Goal: Task Accomplishment & Management: Manage account settings

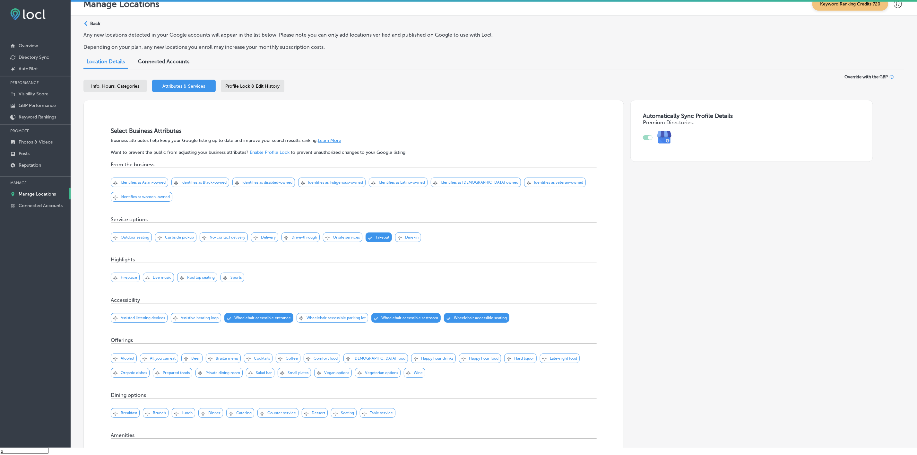
scroll to position [1307, 0]
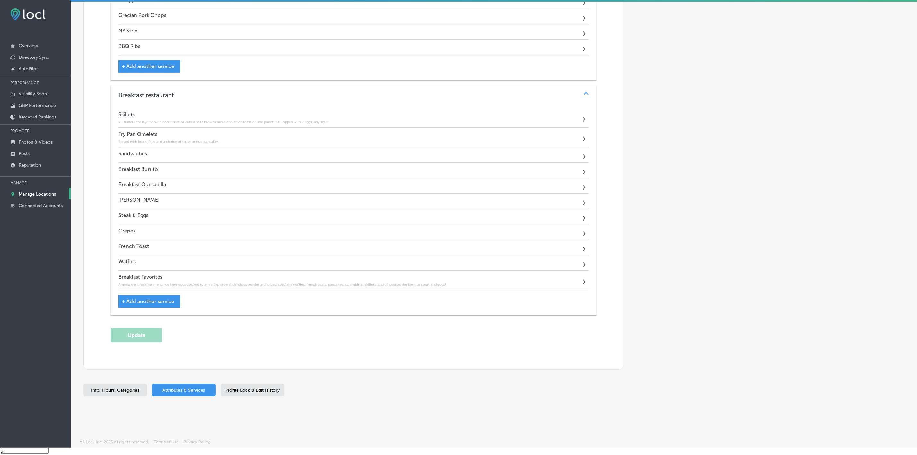
click at [38, 194] on p "Manage Locations" at bounding box center [37, 193] width 37 height 5
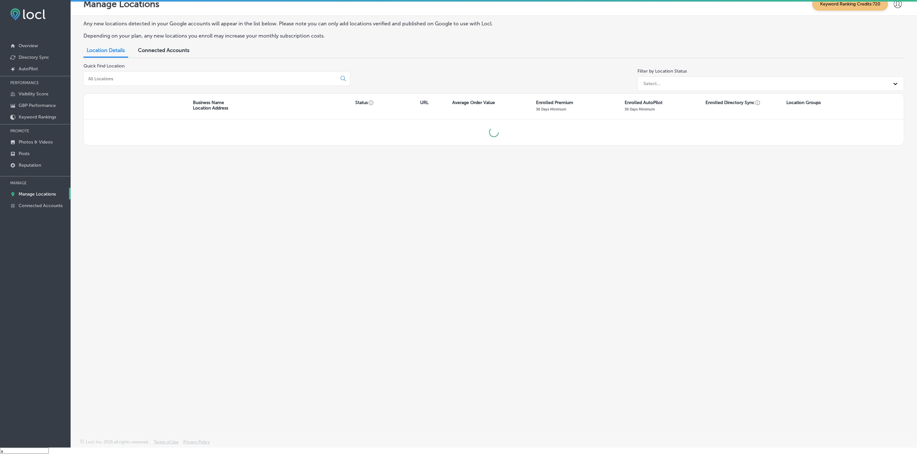
click at [196, 79] on input at bounding box center [212, 79] width 248 height 6
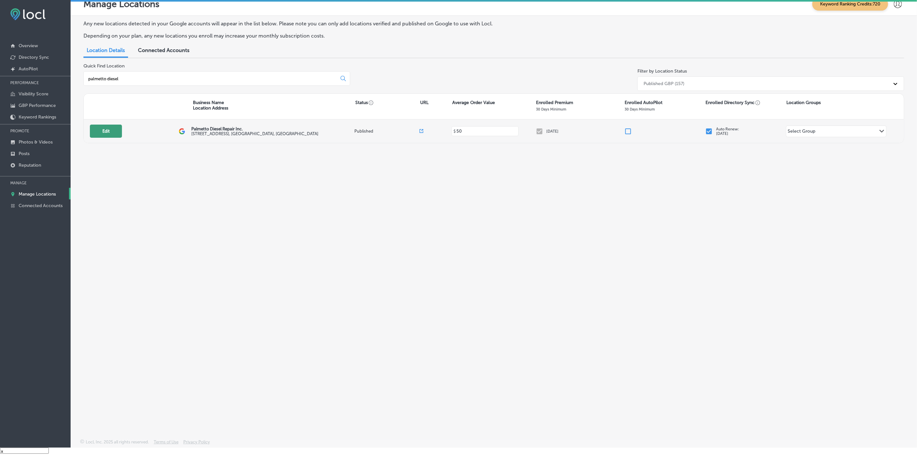
type input "palmetto diesel"
click at [105, 126] on button "Edit" at bounding box center [106, 130] width 32 height 13
select select "US"
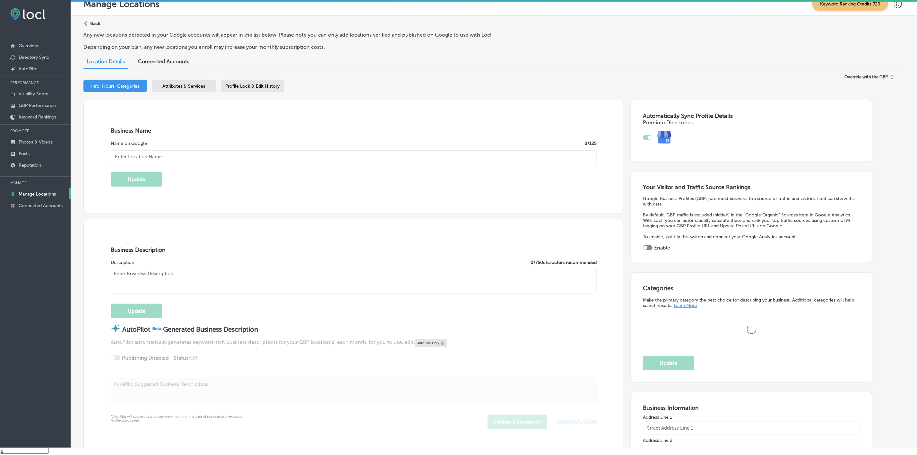
type input "Palmetto Diesel Repair Inc."
type input "[STREET_ADDRESS]"
type input "[GEOGRAPHIC_DATA]"
type input "29860"
type input "US"
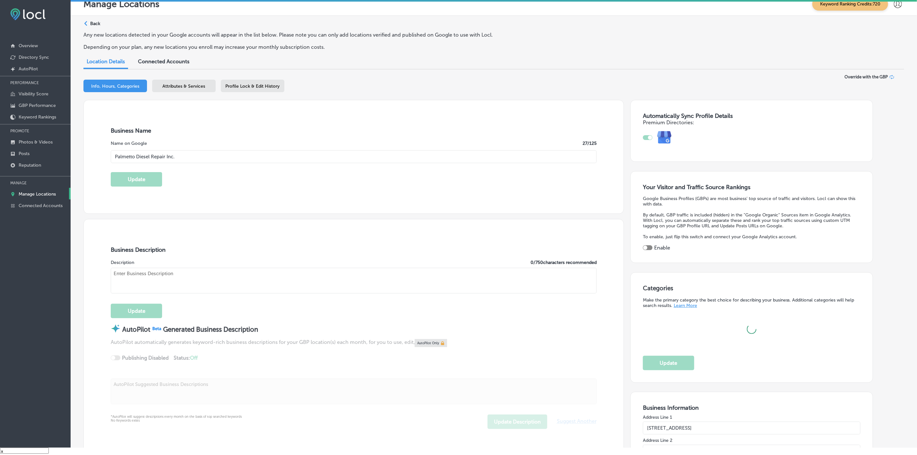
click at [183, 83] on span "Attributes & Services" at bounding box center [184, 85] width 43 height 5
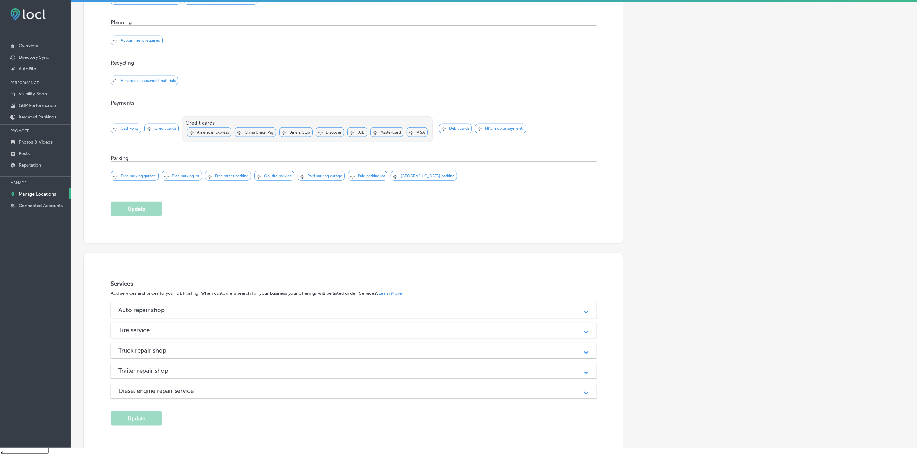
scroll to position [539, 0]
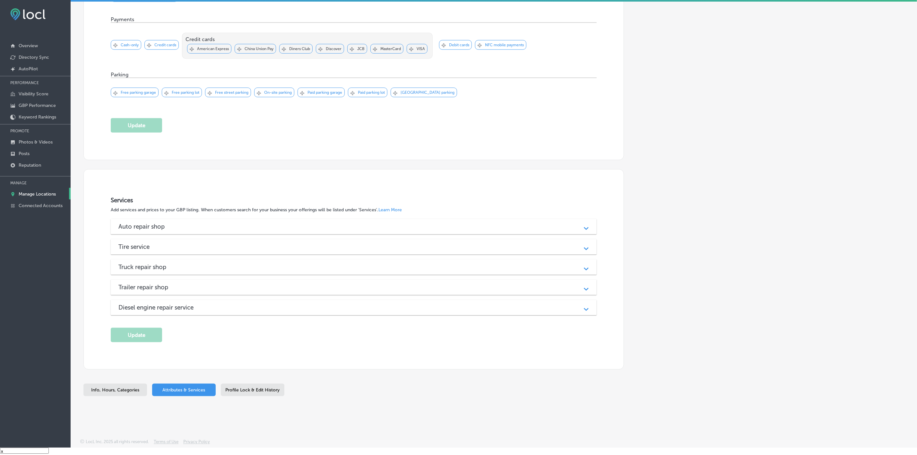
click at [143, 228] on h3 "Auto repair shop" at bounding box center [146, 226] width 56 height 7
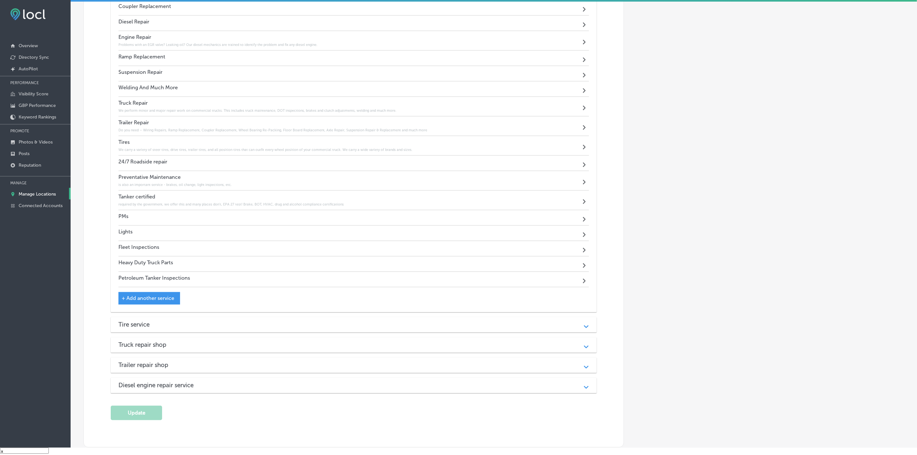
scroll to position [1053, 0]
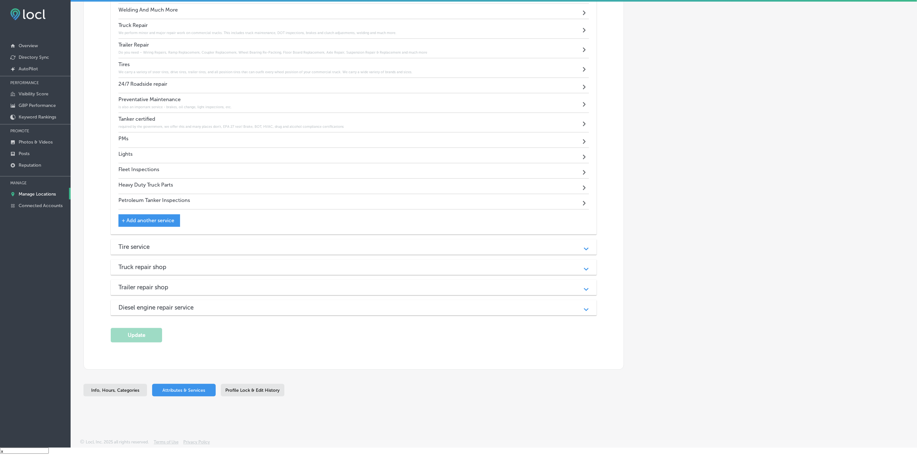
click at [129, 243] on h3 "Tire service" at bounding box center [138, 246] width 41 height 7
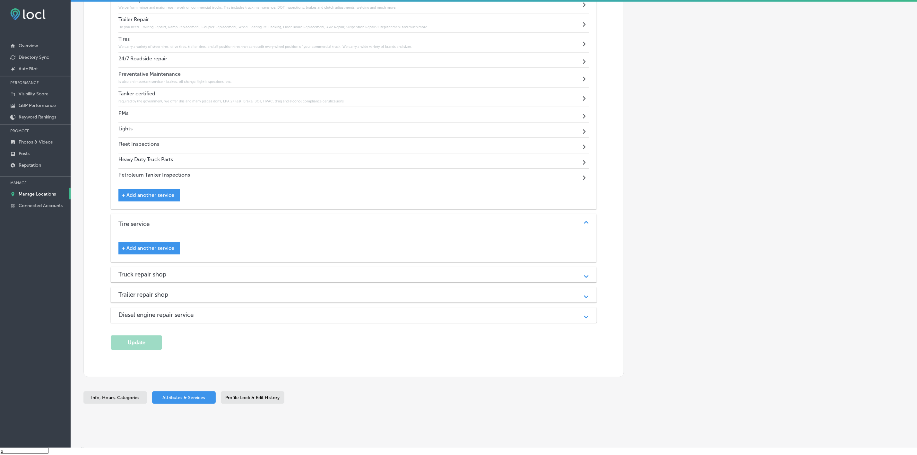
click at [165, 282] on div "Truck repair shop Path Created with Sketch." at bounding box center [354, 274] width 486 height 15
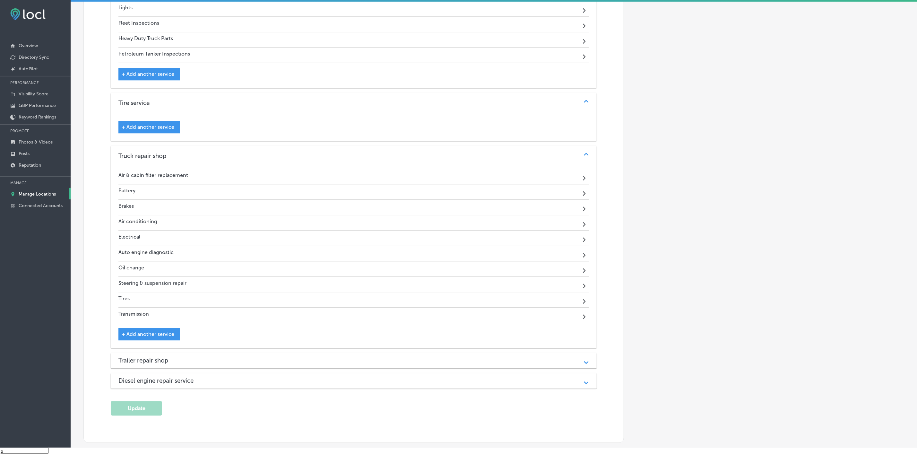
scroll to position [1246, 0]
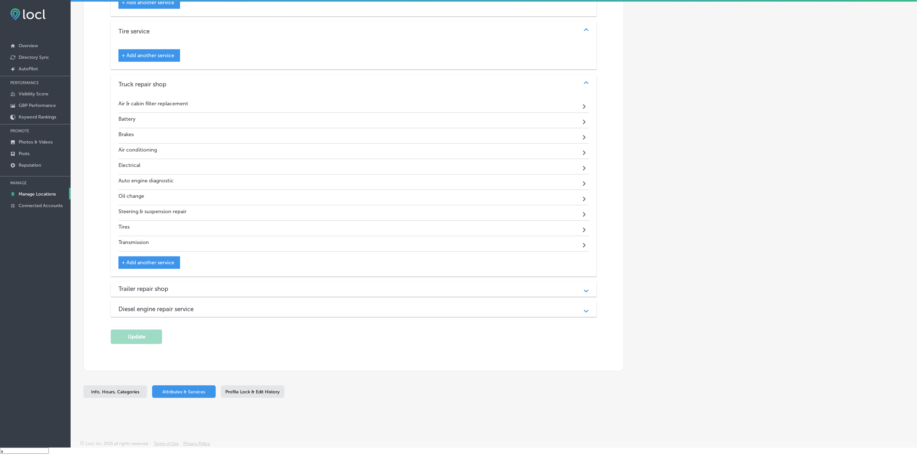
click at [159, 296] on div "Trailer repair shop Path Created with Sketch." at bounding box center [354, 288] width 486 height 15
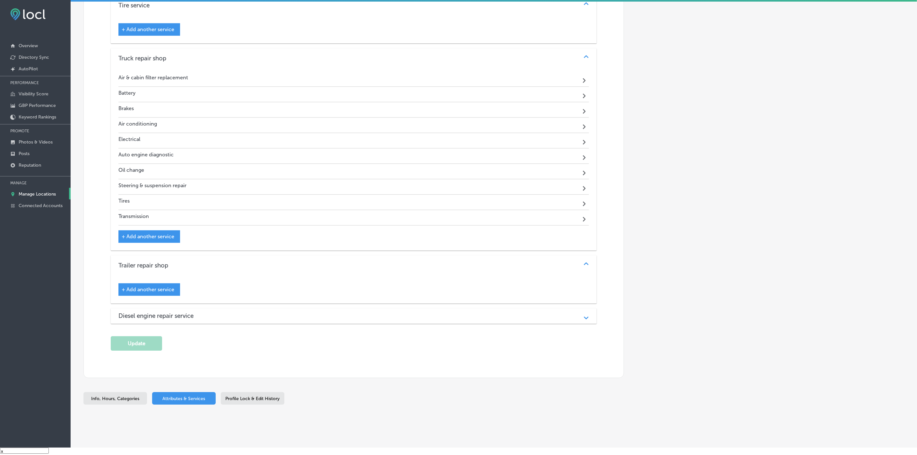
scroll to position [1294, 0]
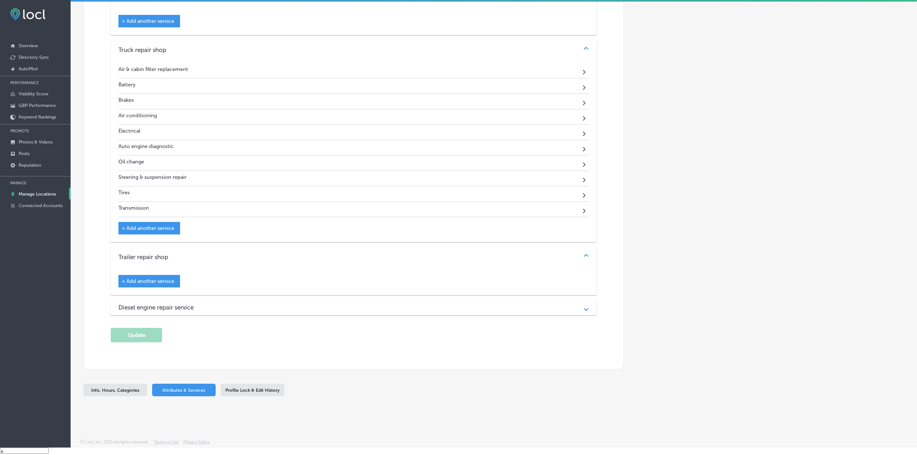
click at [194, 315] on div "Diesel engine repair service Path Created with Sketch." at bounding box center [354, 307] width 486 height 15
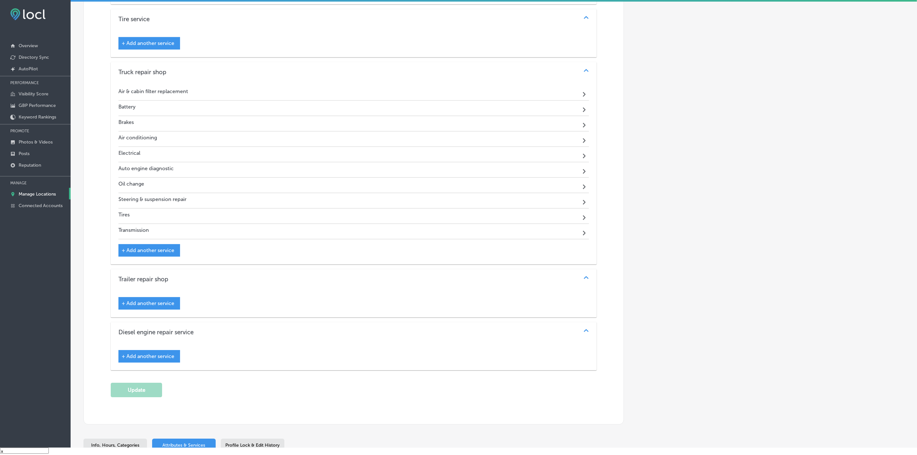
scroll to position [1246, 0]
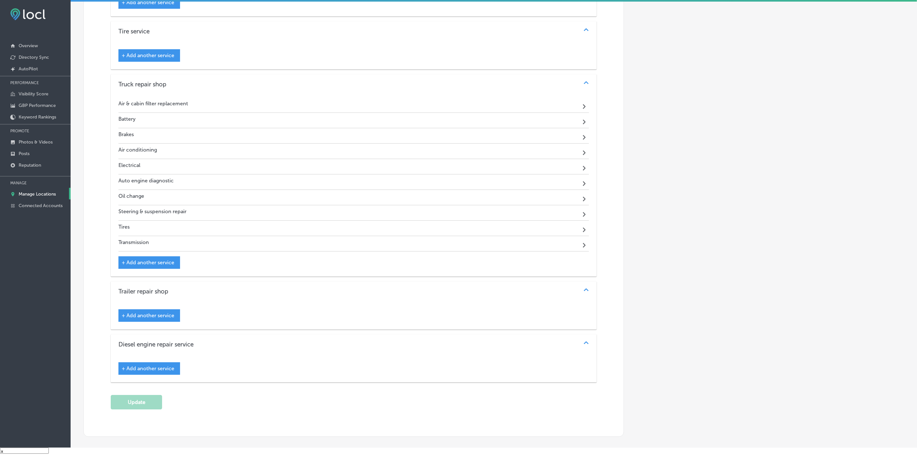
click at [124, 265] on span "+ Add another service" at bounding box center [148, 262] width 53 height 6
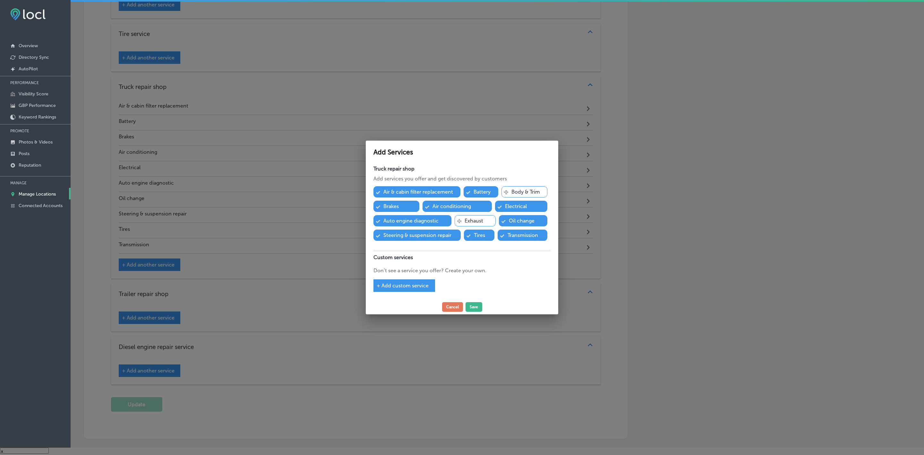
click at [378, 287] on span "+ Add custom service" at bounding box center [403, 285] width 52 height 6
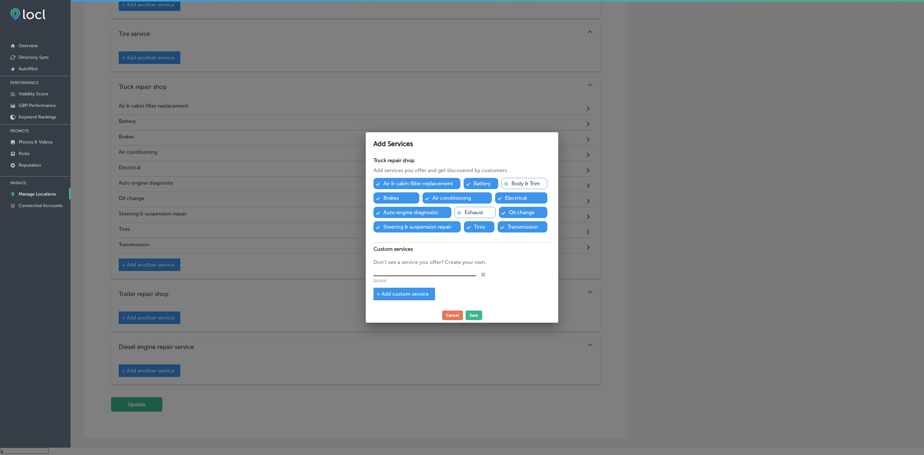
click at [382, 276] on input "text" at bounding box center [424, 271] width 103 height 10
click at [407, 269] on input "text" at bounding box center [424, 271] width 103 height 10
paste input "24/7 Emergency Services"
click at [380, 296] on span "+ Add custom service" at bounding box center [403, 294] width 52 height 6
type input "24/7 Emergency Services"
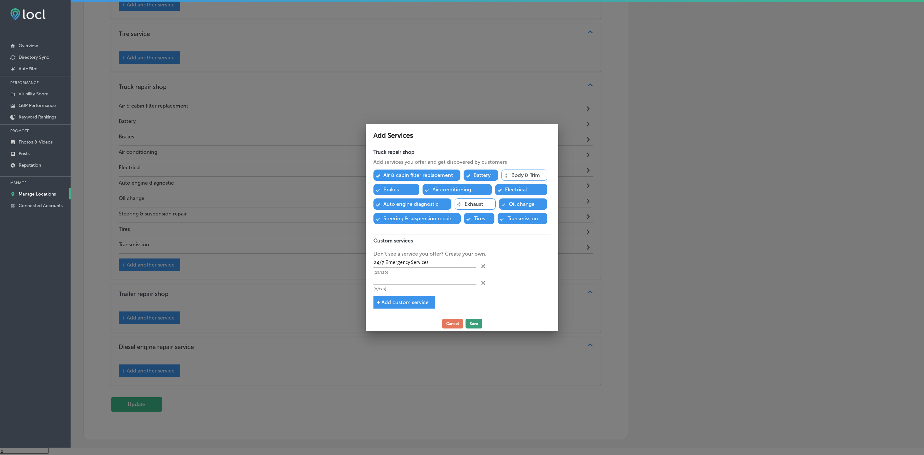
click at [474, 327] on button "Save" at bounding box center [473, 324] width 17 height 10
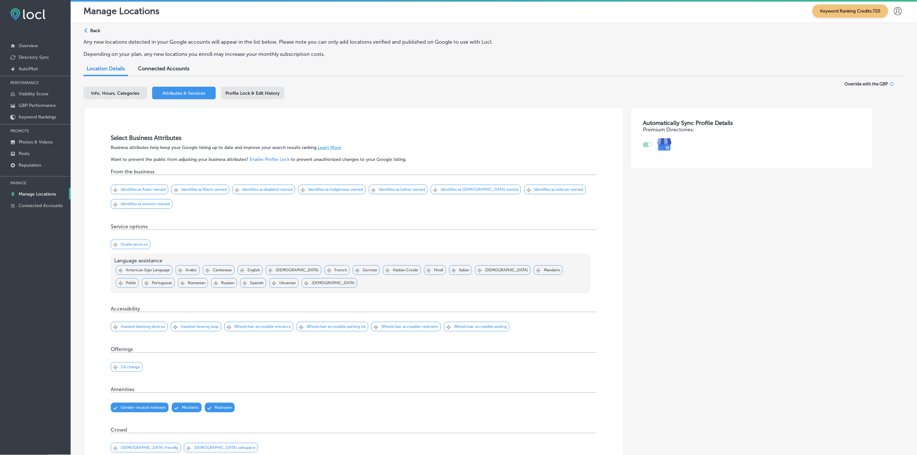
scroll to position [0, 0]
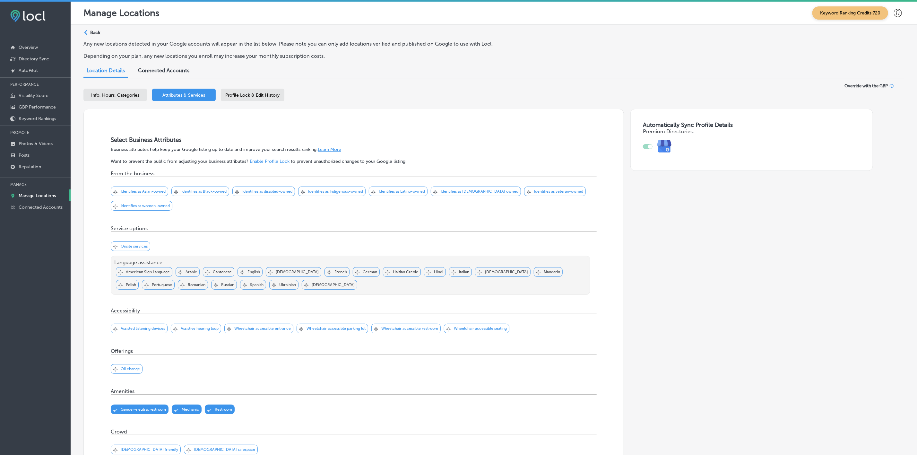
click at [123, 96] on span "Info, Hours, Categories" at bounding box center [115, 94] width 48 height 5
select select "US"
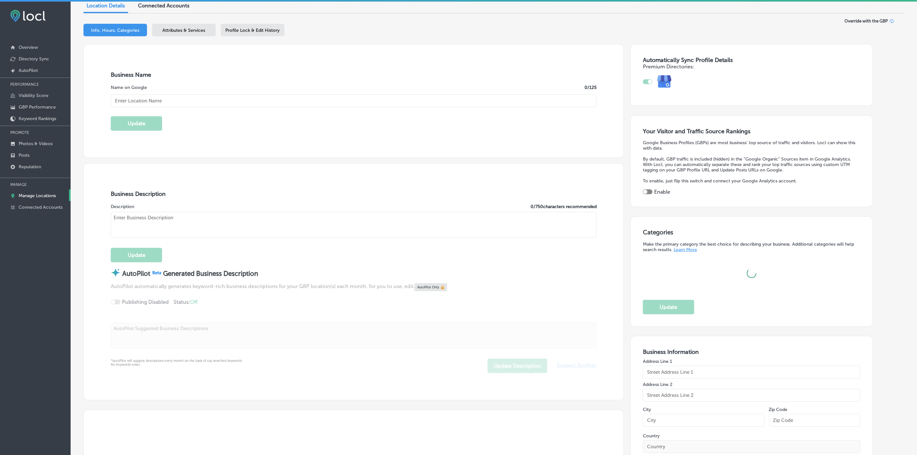
scroll to position [192, 0]
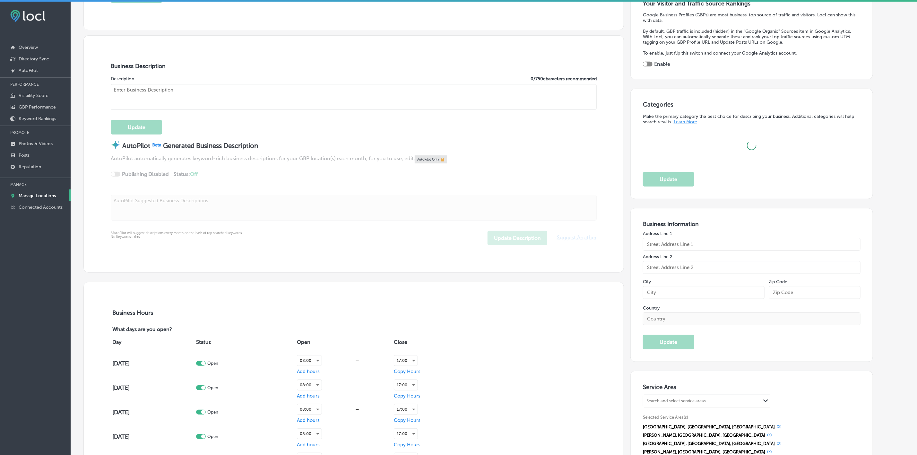
type input "Palmetto Diesel Repair Inc."
type input "[STREET_ADDRESS]"
type input "[GEOGRAPHIC_DATA]"
type input "29860"
type input "US"
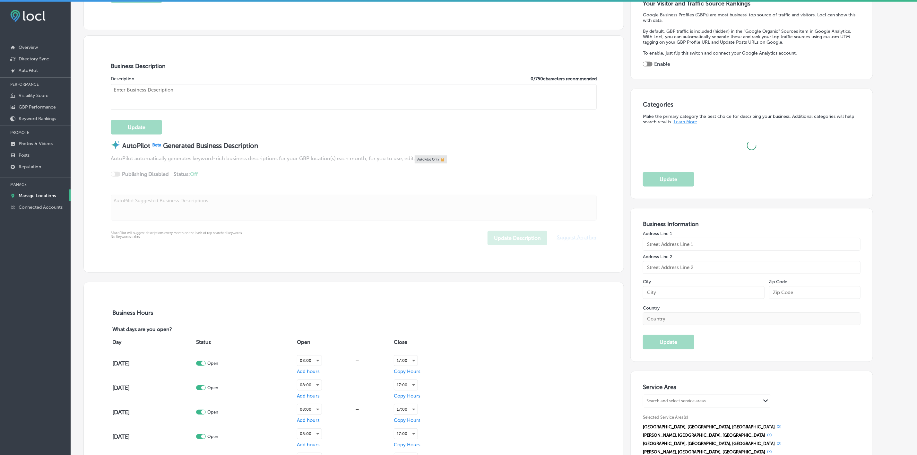
type input "[URL][DOMAIN_NAME]"
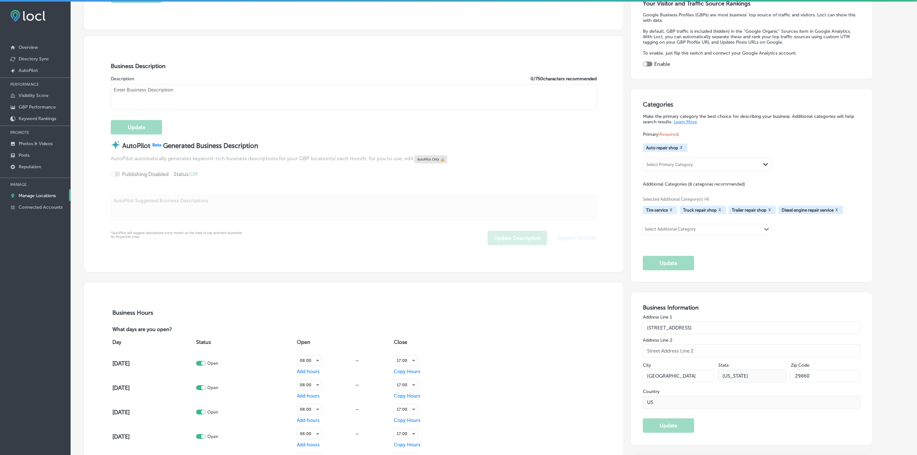
checkbox input "true"
type textarea "We are a family owned and operated full service diesel shop. We work on commerc…"
type input "[PHONE_NUMBER]"
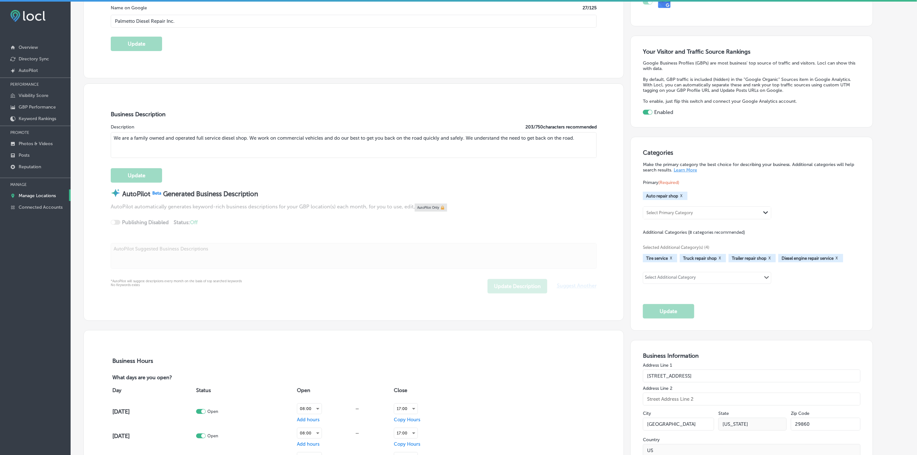
click at [717, 276] on div "Select Additional Category Path Created with Sketch." at bounding box center [707, 277] width 128 height 11
click at [721, 277] on div "Select Additional Category Path Created with Sketch." at bounding box center [707, 277] width 128 height 11
paste input "24/7 Emergency Services"
drag, startPoint x: 659, startPoint y: 276, endPoint x: 638, endPoint y: 277, distance: 20.2
click at [638, 277] on div "Categories Make the primary category the best choice for describing your busine…" at bounding box center [751, 233] width 242 height 193
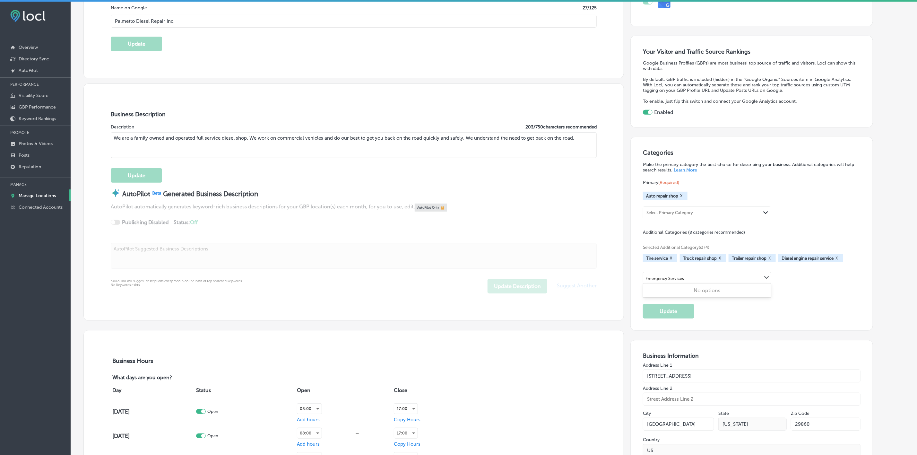
click at [651, 277] on input "Emergency Services" at bounding box center [665, 278] width 40 height 5
type input "Emergency Services"
click at [691, 280] on div "Emergency Services Path Created with Sketch." at bounding box center [707, 277] width 128 height 11
click at [749, 312] on div "Categories Make the primary category the best choice for describing your busine…" at bounding box center [752, 233] width 218 height 169
click at [41, 144] on p "Photos & Videos" at bounding box center [36, 143] width 34 height 5
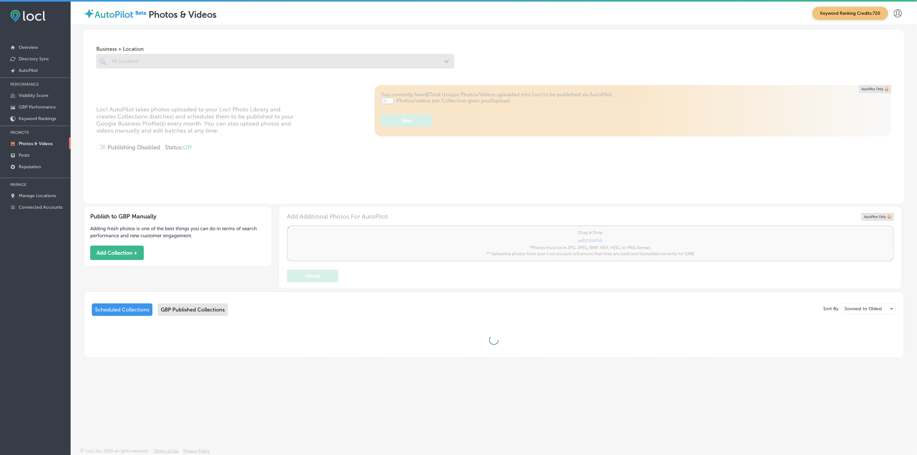
click at [232, 65] on div at bounding box center [275, 61] width 358 height 14
type input "5"
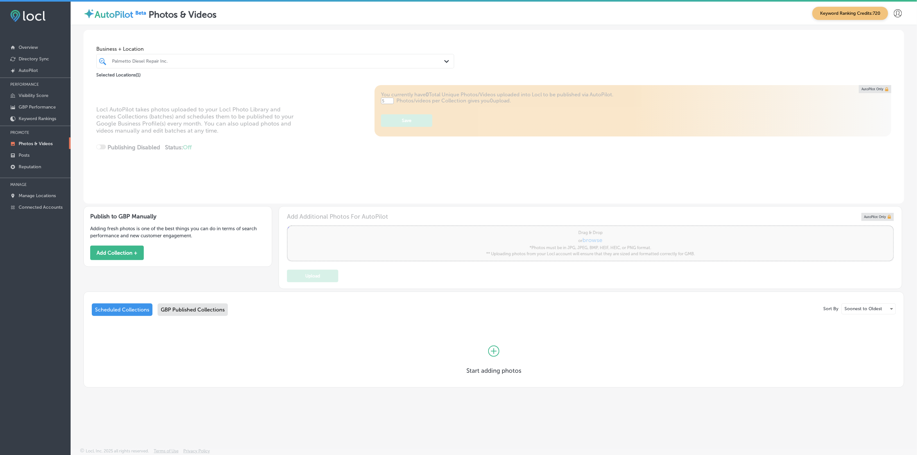
click at [240, 64] on div at bounding box center [258, 61] width 295 height 9
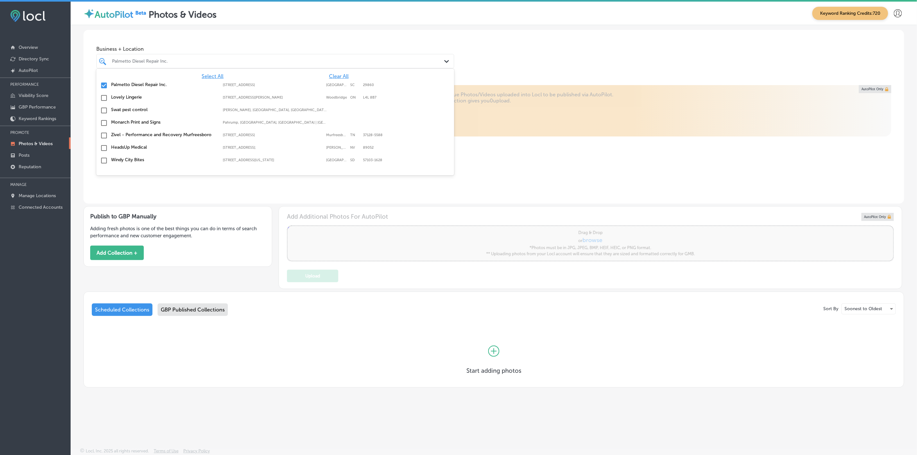
click at [335, 76] on span "Clear All" at bounding box center [339, 76] width 20 height 6
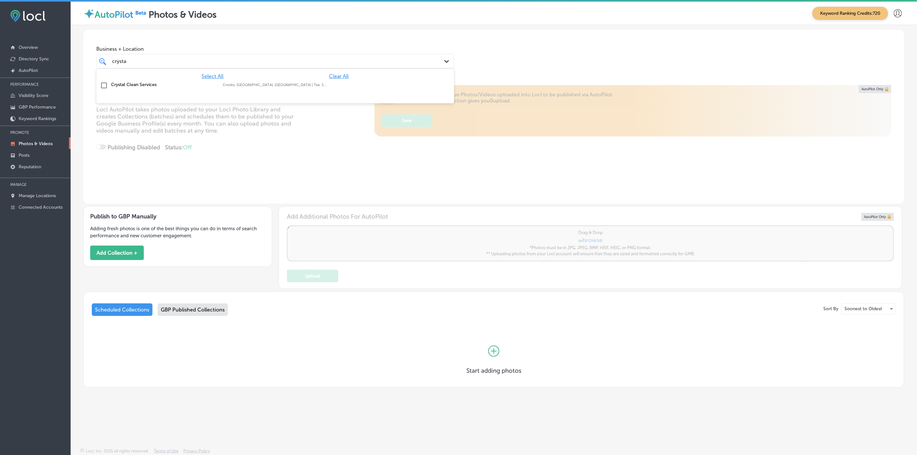
click at [180, 85] on label "Crystal Clean Services" at bounding box center [163, 84] width 105 height 5
type input "crysta"
click at [538, 53] on div "Business + Location option focused, 2 of 148. 2 results available for search te…" at bounding box center [493, 54] width 820 height 49
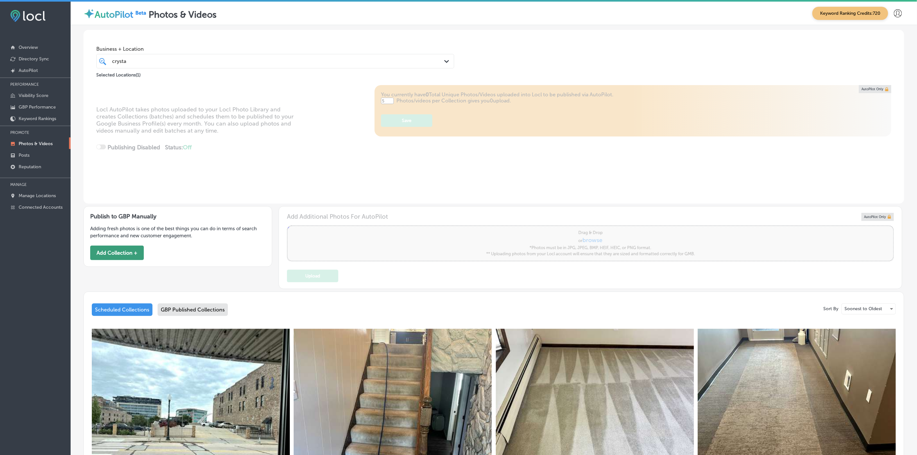
click at [115, 255] on button "Add Collection +" at bounding box center [117, 252] width 54 height 14
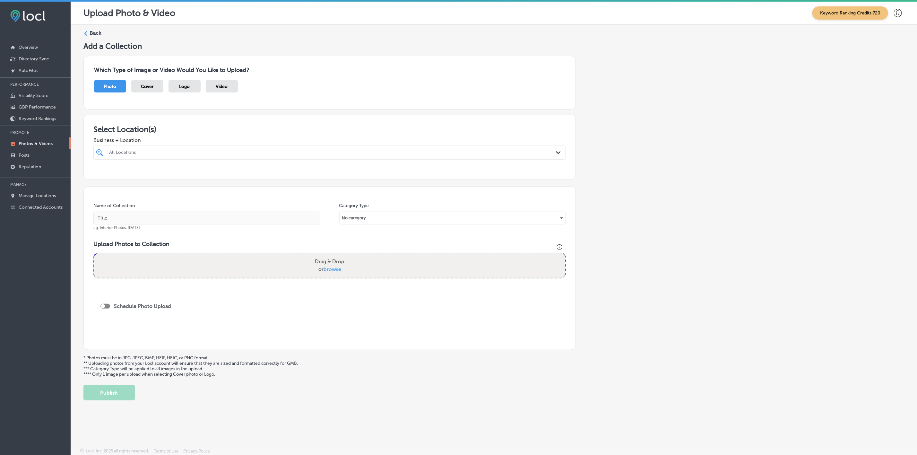
click at [195, 154] on div "All Locations" at bounding box center [332, 151] width 447 height 5
click at [181, 188] on label "Crystal Clean Services" at bounding box center [178, 187] width 140 height 5
type input "cry"
click at [159, 218] on input "text" at bounding box center [206, 217] width 227 height 13
type input "Crystal-Clean-Services"
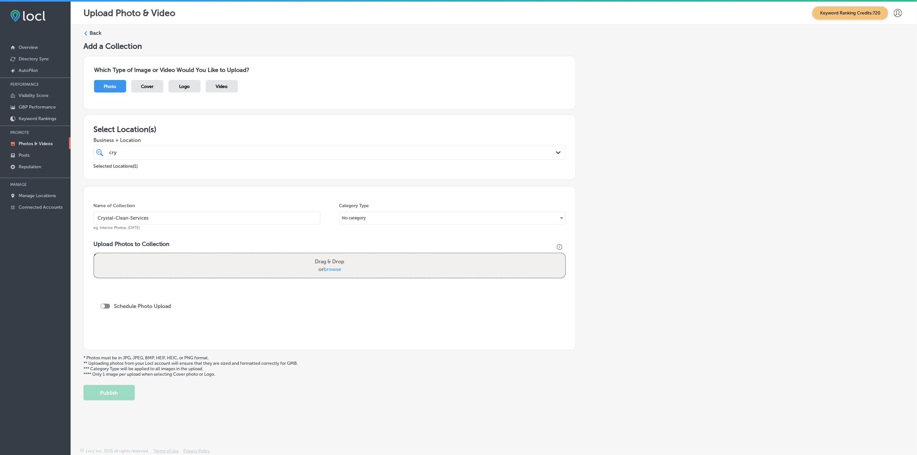
click at [189, 218] on input "Crystal-Clean-Services" at bounding box center [206, 217] width 227 height 13
click at [661, 278] on div "Add a Collection Which Type of Image or Video Would You Like to Upload? Photo C…" at bounding box center [493, 220] width 820 height 359
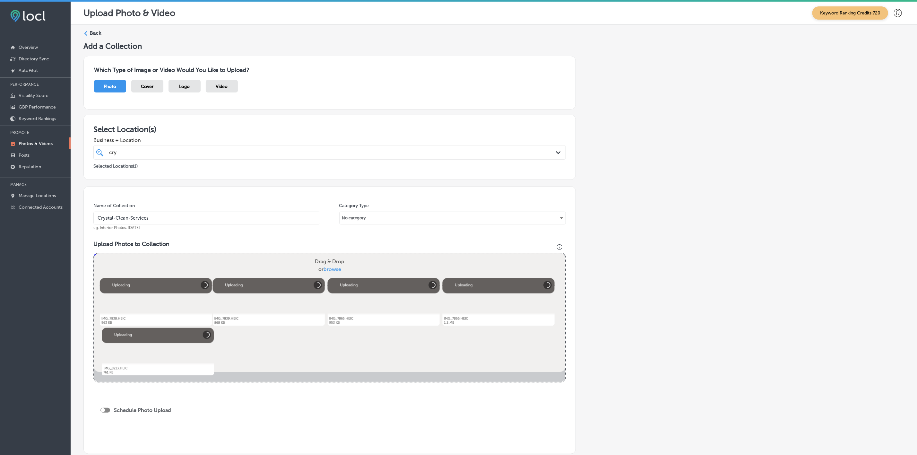
scroll to position [9, 0]
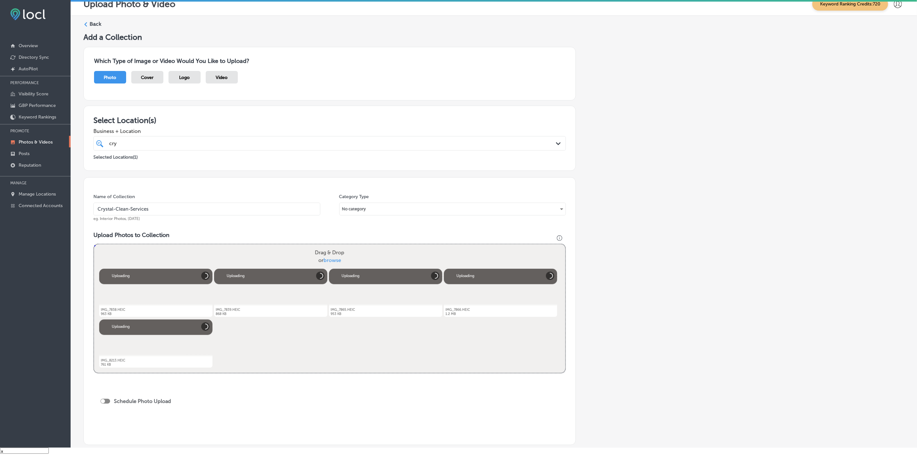
click at [105, 405] on div "Schedule Photo Upload" at bounding box center [137, 402] width 74 height 14
drag, startPoint x: 105, startPoint y: 400, endPoint x: 111, endPoint y: 401, distance: 6.2
click at [105, 400] on div at bounding box center [105, 400] width 10 height 5
checkbox input "true"
click at [155, 425] on div "Publish Now Path Created with Sketch." at bounding box center [138, 424] width 64 height 6
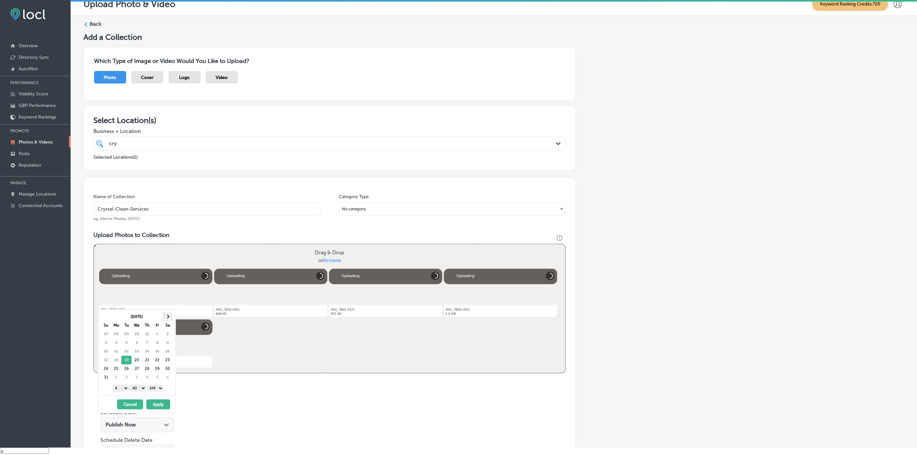
click at [171, 316] on th at bounding box center [167, 316] width 10 height 9
click at [123, 388] on select "1 2 3 4 5 6 7 8 9 10 11 12" at bounding box center [121, 387] width 16 height 7
click at [141, 391] on select "00 10 20 30 40 50" at bounding box center [138, 387] width 16 height 7
click at [161, 388] on select "AM PM" at bounding box center [155, 387] width 16 height 7
click at [161, 409] on button "Apply" at bounding box center [158, 404] width 24 height 10
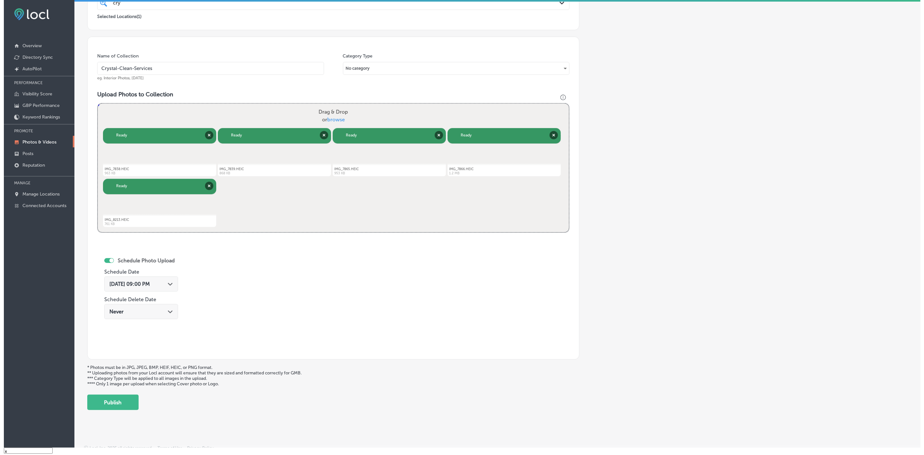
scroll to position [148, 0]
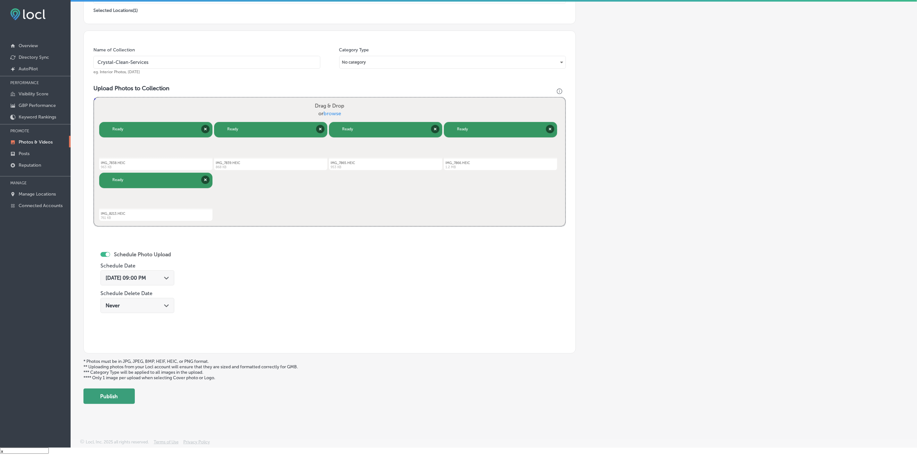
click at [119, 397] on button "Publish" at bounding box center [108, 395] width 51 height 15
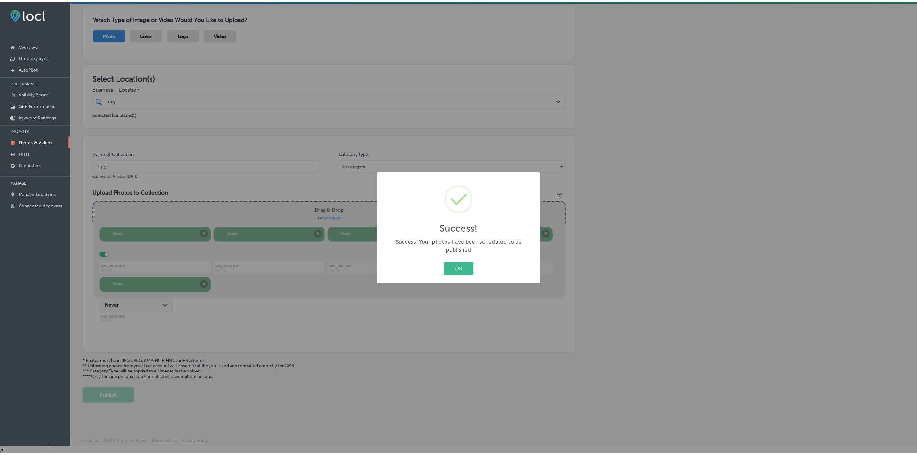
scroll to position [44, 0]
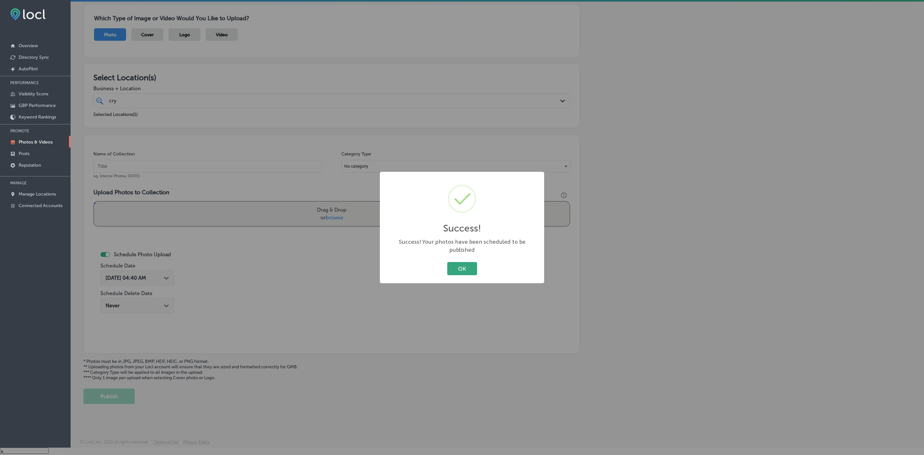
click at [461, 265] on button "OK" at bounding box center [462, 268] width 30 height 13
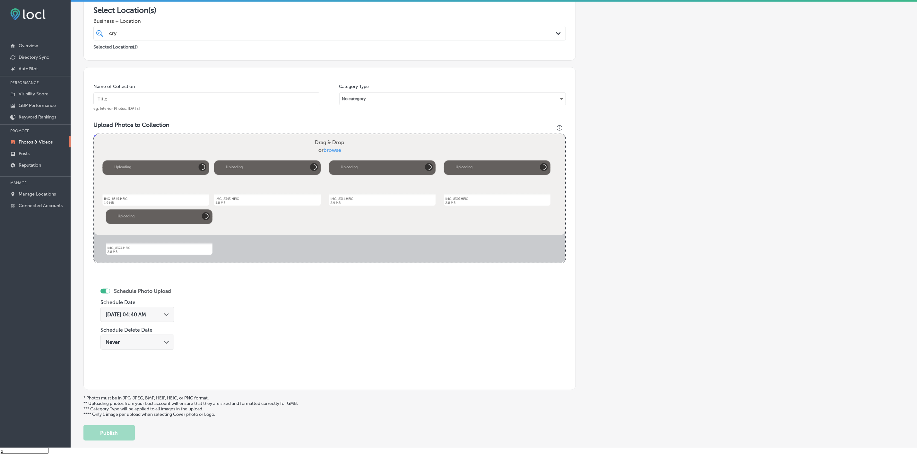
scroll to position [99, 0]
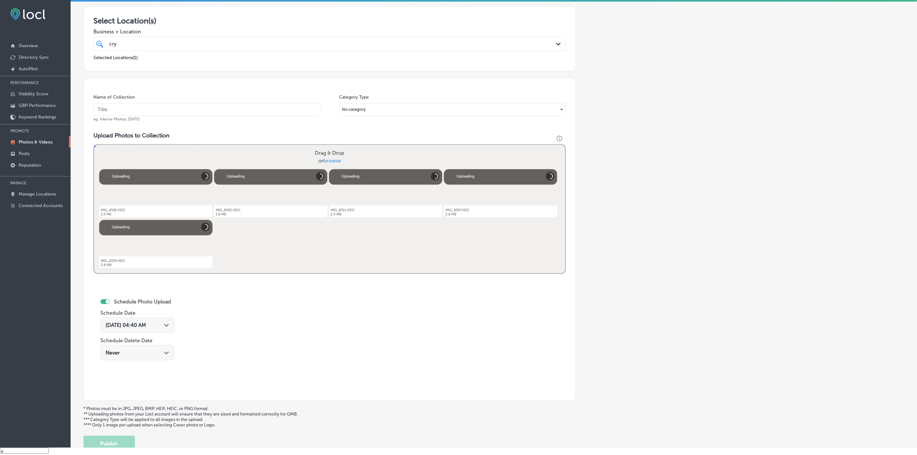
click at [244, 108] on input "text" at bounding box center [206, 109] width 227 height 13
paste input "Crystal-Clean-Services"
type input "Crystal-Clean-Services"
click at [168, 326] on icon "Path Created with Sketch." at bounding box center [166, 325] width 5 height 3
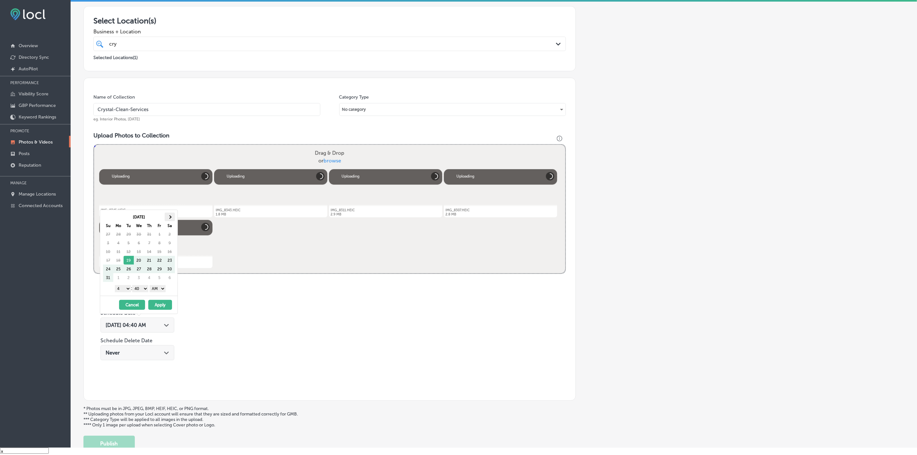
click at [172, 216] on th at bounding box center [170, 216] width 10 height 9
drag, startPoint x: 126, startPoint y: 291, endPoint x: 137, endPoint y: 316, distance: 27.5
click at [126, 291] on select "1 2 3 4 5 6 7 8 9 10 11 12" at bounding box center [123, 288] width 16 height 7
click at [143, 290] on select "00 10 20 30 40 50" at bounding box center [140, 288] width 16 height 7
click at [156, 289] on select "AM PM" at bounding box center [157, 288] width 16 height 7
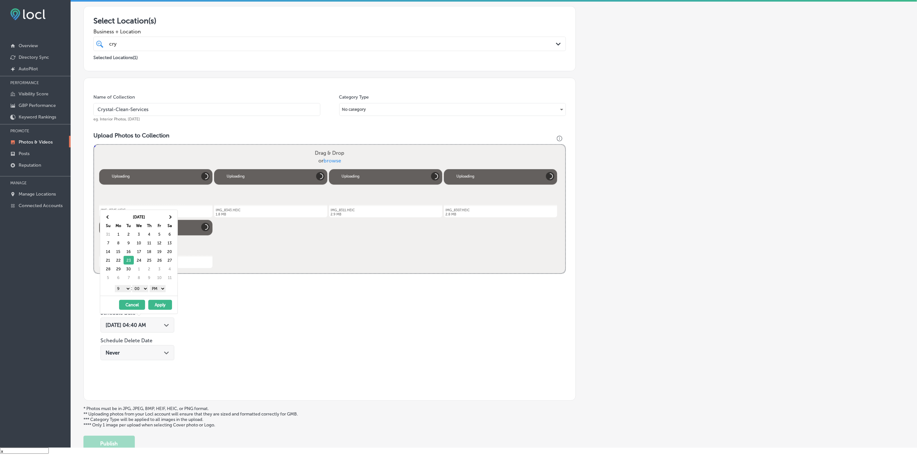
click at [156, 306] on button "Apply" at bounding box center [160, 305] width 24 height 10
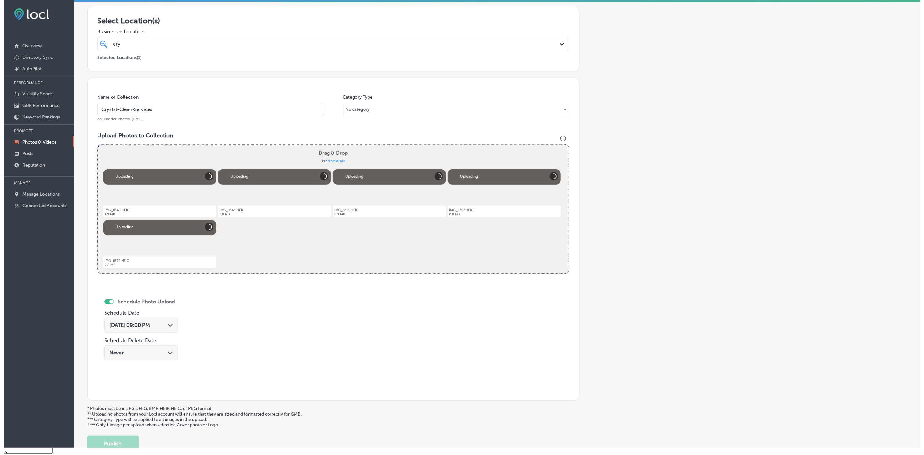
scroll to position [148, 0]
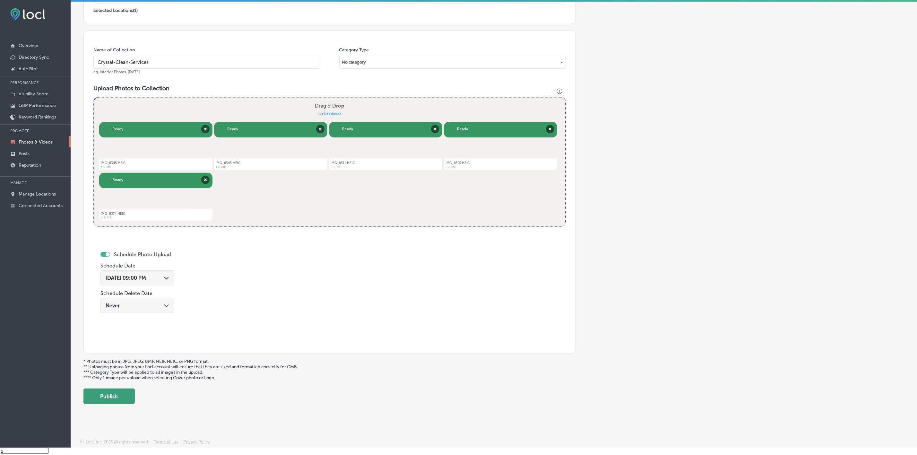
click at [118, 397] on button "Publish" at bounding box center [108, 395] width 51 height 15
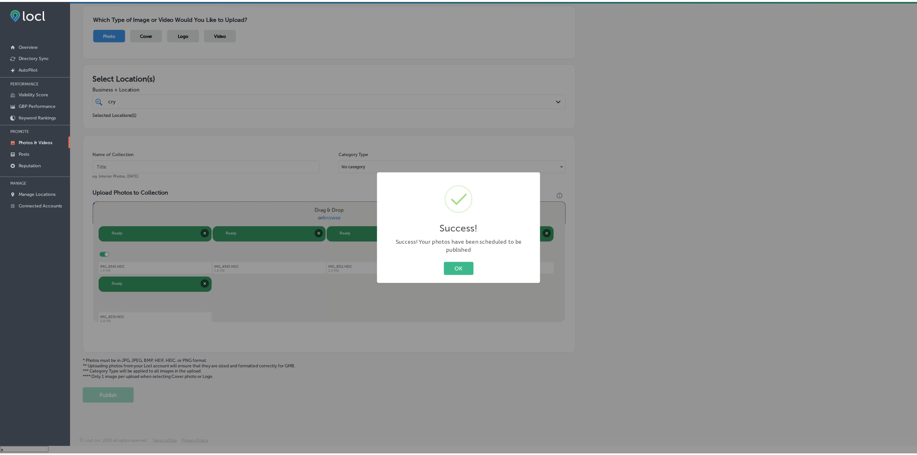
scroll to position [44, 0]
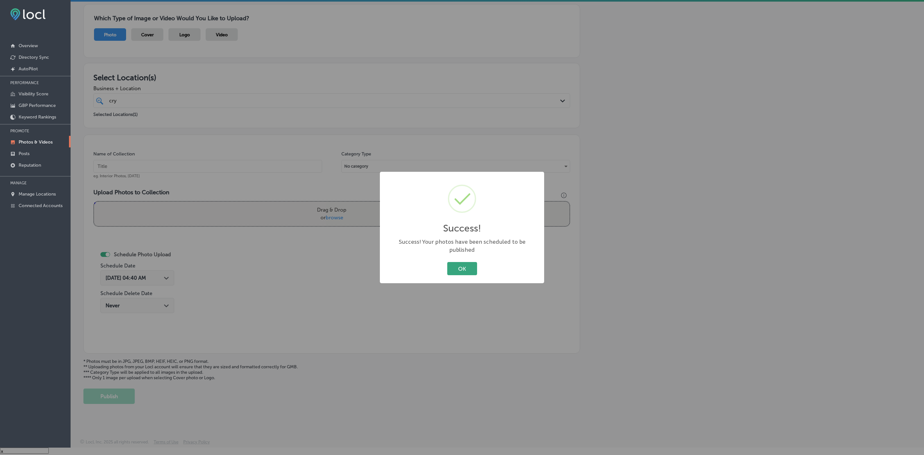
click at [461, 263] on button "OK" at bounding box center [462, 268] width 30 height 13
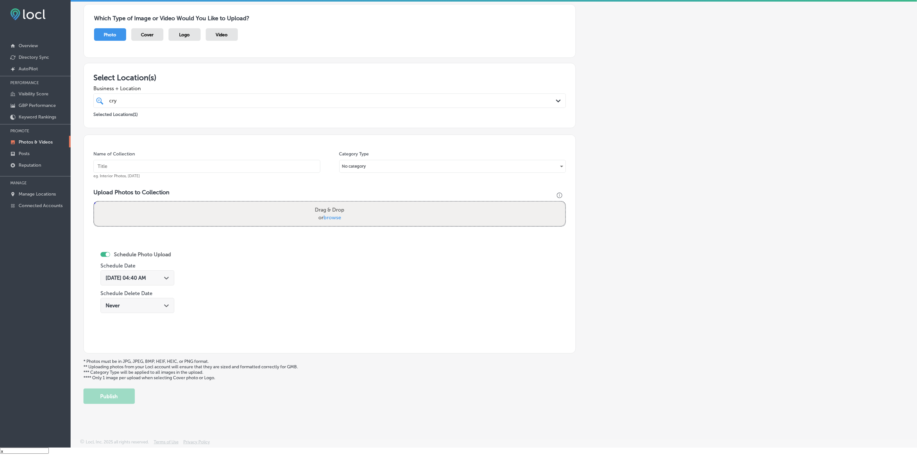
click at [36, 142] on p "Photos & Videos" at bounding box center [36, 141] width 34 height 5
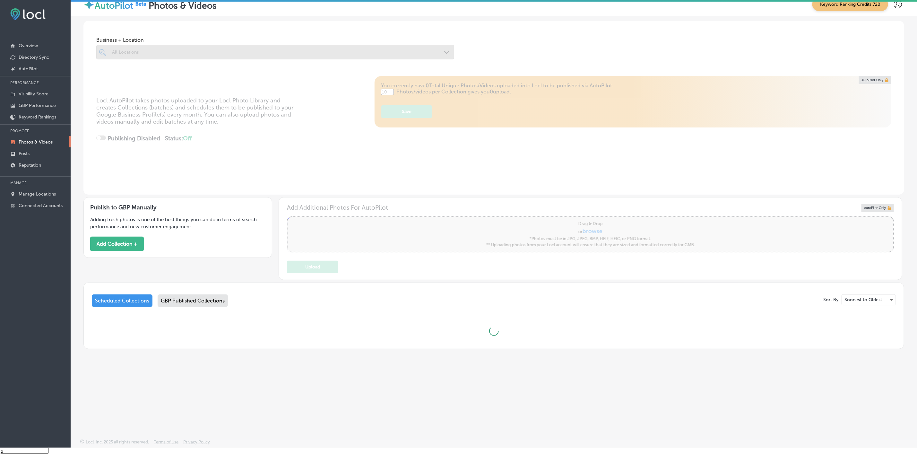
type input "5"
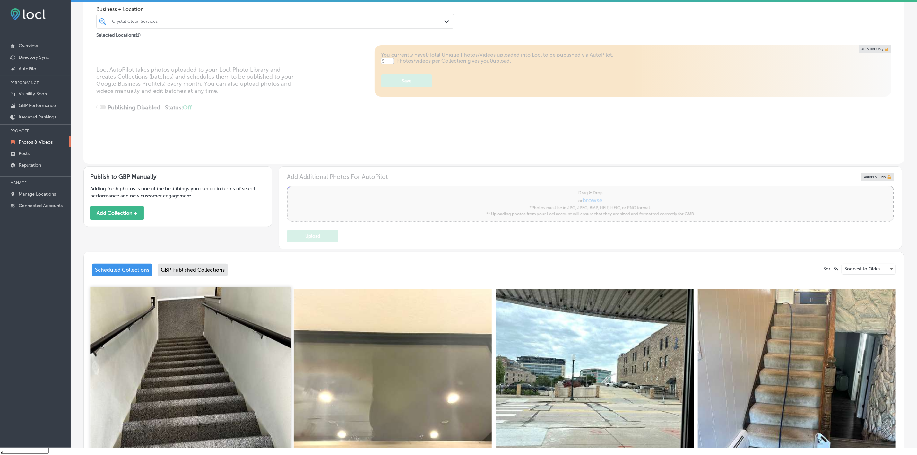
scroll to position [96, 0]
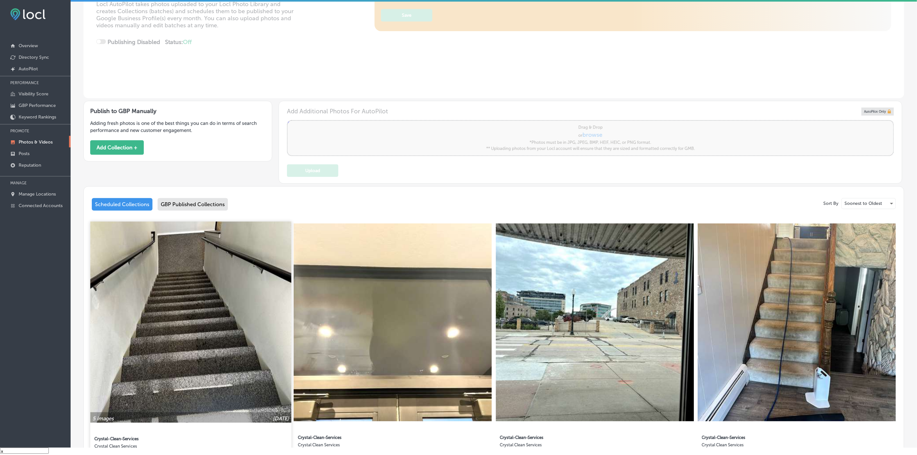
click at [249, 313] on img at bounding box center [190, 321] width 201 height 201
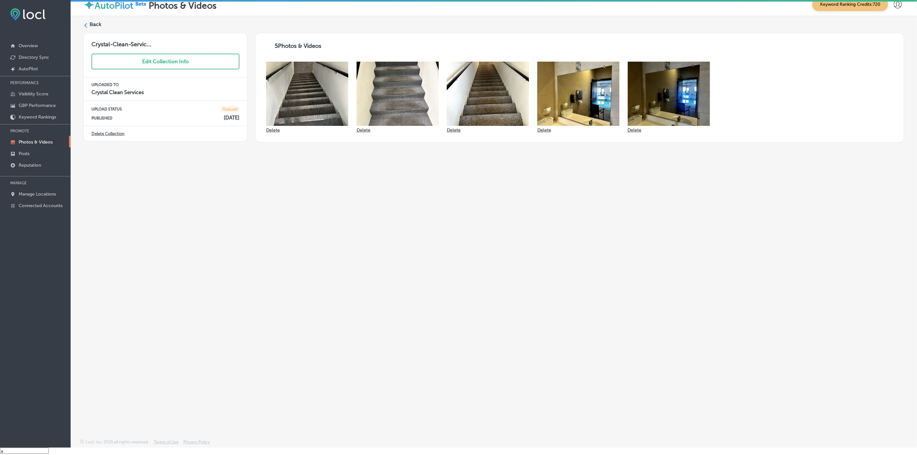
click at [85, 24] on polygon at bounding box center [85, 25] width 3 height 4
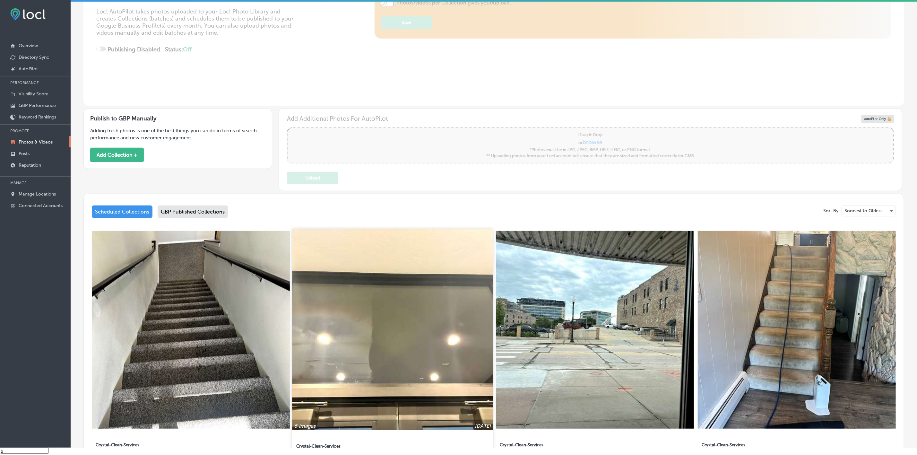
scroll to position [96, 0]
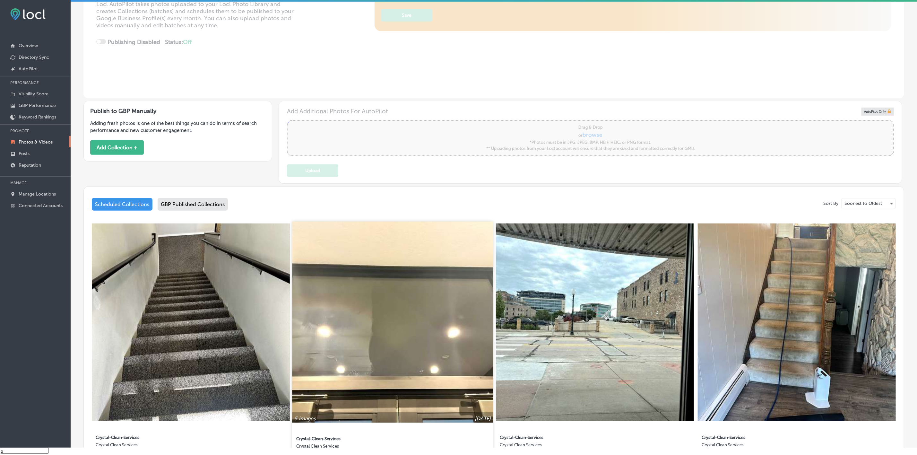
click at [380, 340] on img at bounding box center [392, 321] width 201 height 201
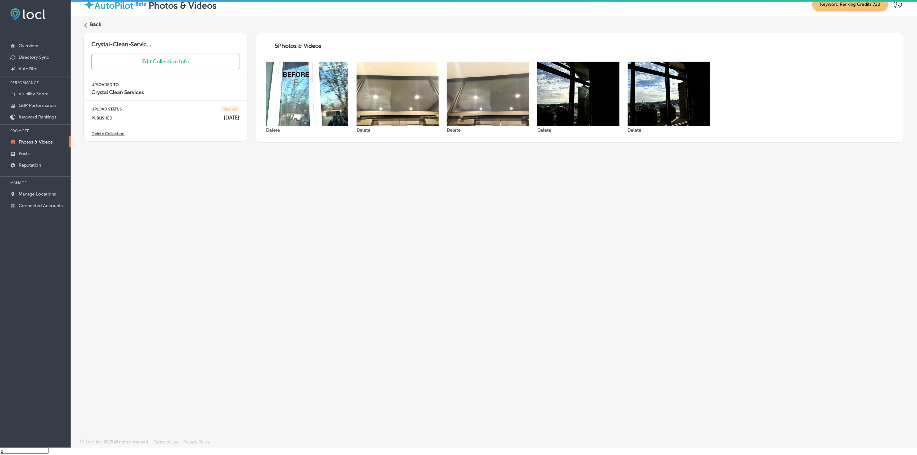
click at [80, 26] on div "Back Crystal-Clean-Servic... Edit Collection Info UPLOADED TO Crystal Clean Ser…" at bounding box center [494, 212] width 846 height 392
click at [86, 26] on icon at bounding box center [85, 25] width 4 height 4
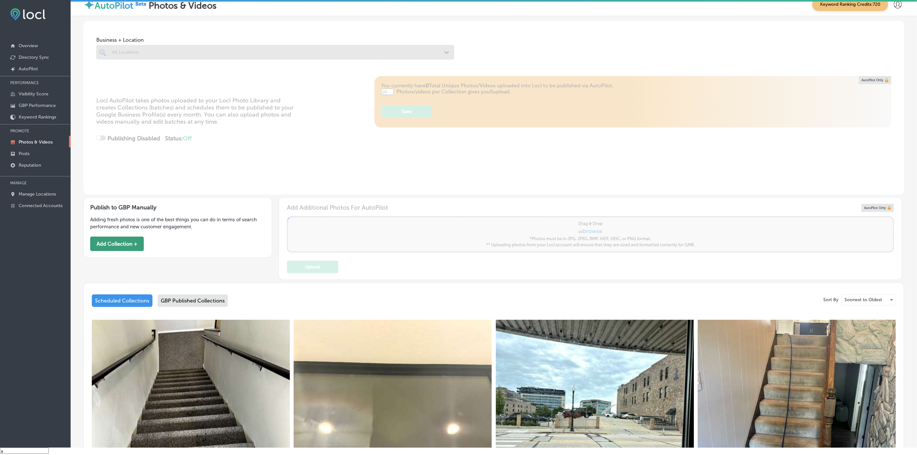
type input "5"
click at [124, 249] on button "Add Collection +" at bounding box center [117, 243] width 54 height 14
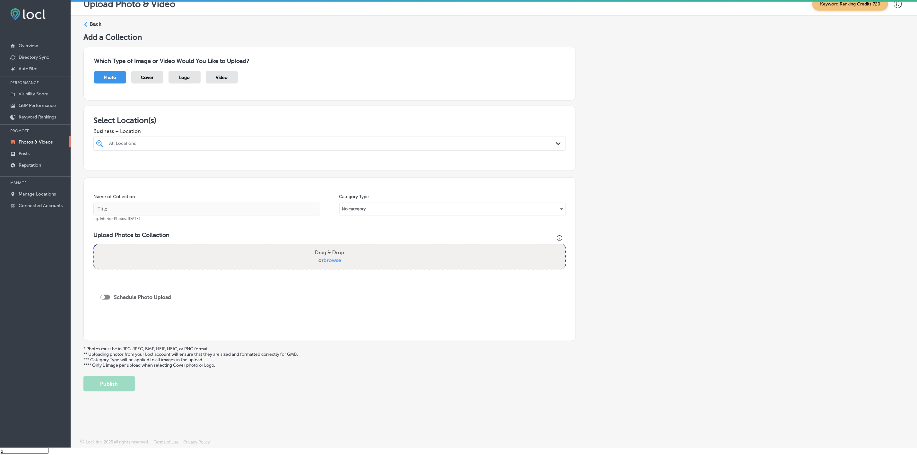
click at [175, 142] on div "All Locations" at bounding box center [332, 143] width 447 height 5
click at [179, 164] on label "Crystal Clean Services" at bounding box center [178, 166] width 140 height 5
type input "cryst"
click at [714, 229] on div "Add a Collection Which Type of Image or Video Would You Like to Upload? Photo C…" at bounding box center [493, 211] width 820 height 359
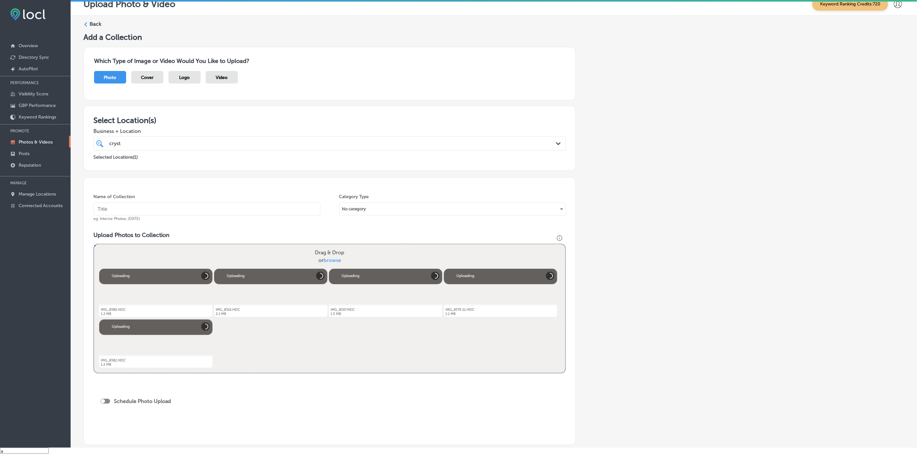
click at [226, 205] on input "text" at bounding box center [206, 208] width 227 height 13
paste input "Crystal-Clean-Services"
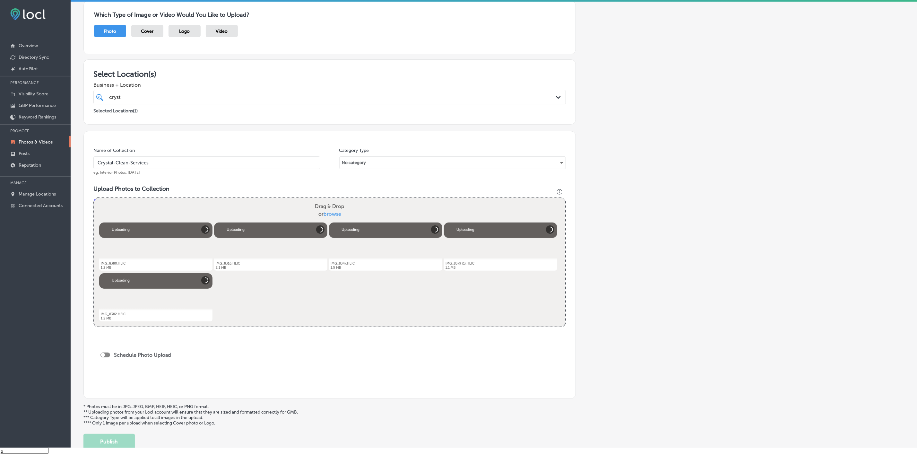
scroll to position [91, 0]
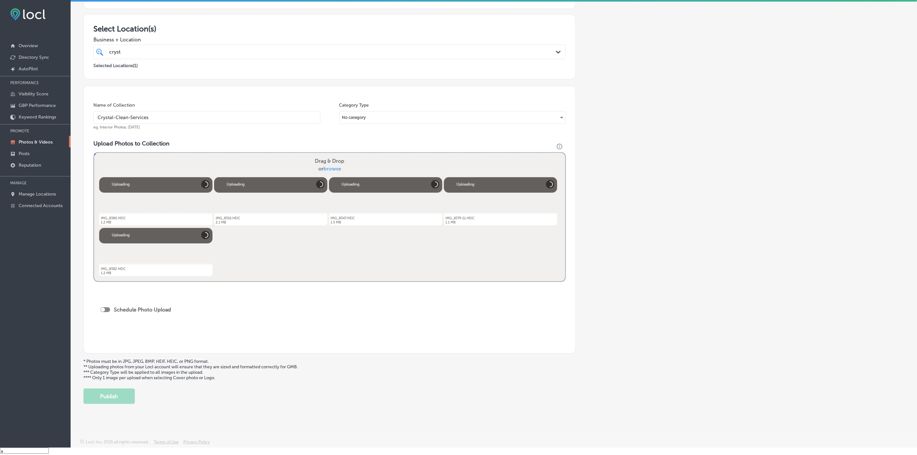
type input "Crystal-Clean-Services"
click at [106, 312] on div "Schedule Photo Upload" at bounding box center [137, 309] width 74 height 6
click at [107, 306] on div "Schedule Photo Upload" at bounding box center [137, 309] width 74 height 6
click at [107, 312] on div "Schedule Photo Upload" at bounding box center [137, 309] width 74 height 6
click at [107, 310] on div at bounding box center [105, 309] width 10 height 5
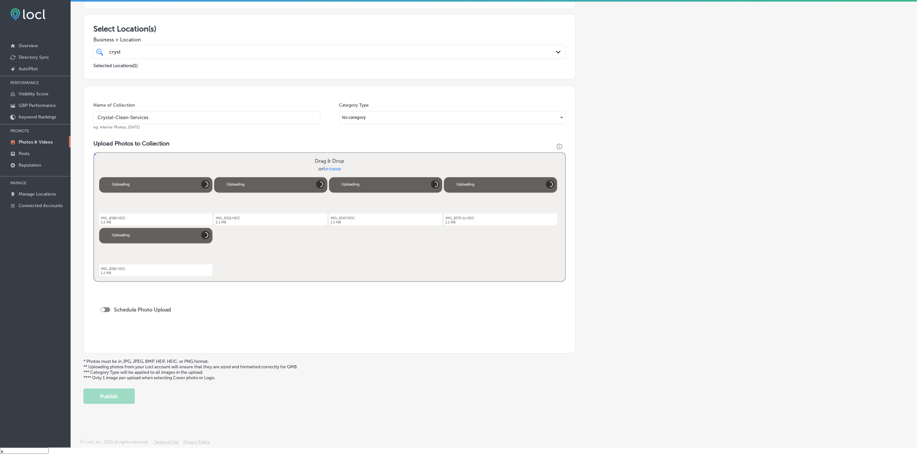
checkbox input "true"
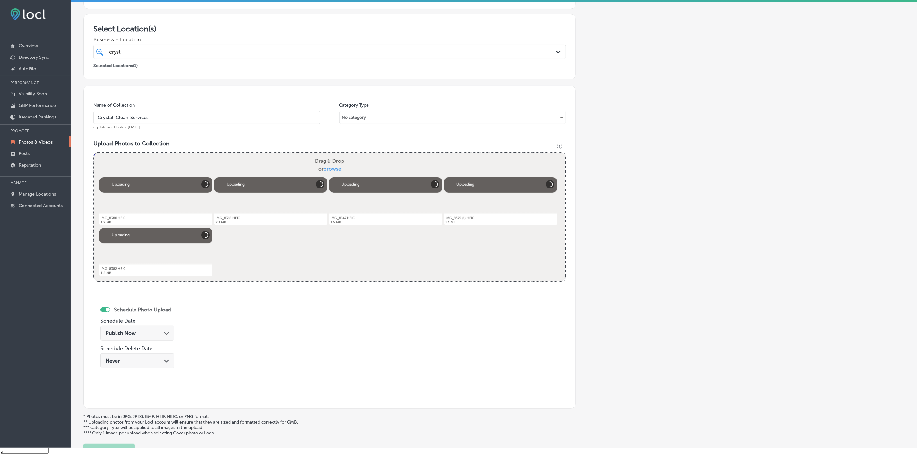
click at [124, 336] on span "Publish Now" at bounding box center [121, 333] width 30 height 6
click at [171, 224] on th at bounding box center [167, 225] width 10 height 9
drag, startPoint x: 121, startPoint y: 294, endPoint x: 122, endPoint y: 298, distance: 4.0
click at [121, 294] on select "1 2 3 4 5 6 7 8 9 10 11 12" at bounding box center [121, 296] width 16 height 7
click at [141, 300] on select "00 10 20 30 40 50" at bounding box center [138, 296] width 16 height 7
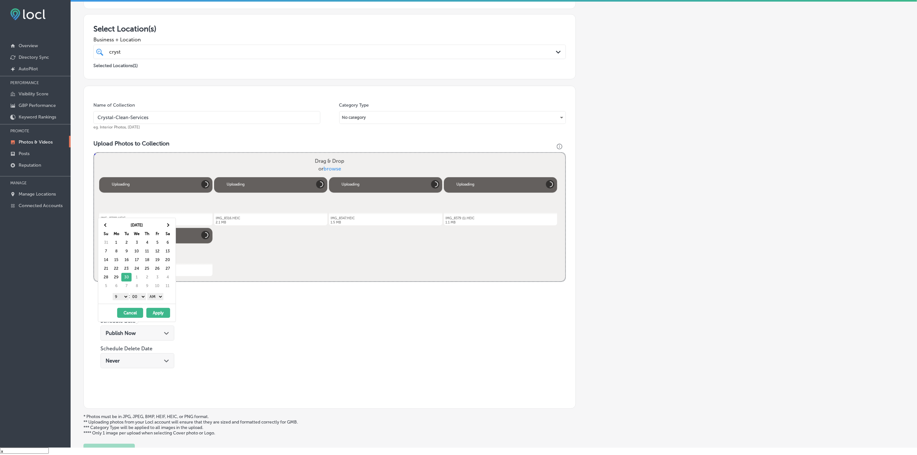
click at [163, 300] on select "AM PM" at bounding box center [155, 296] width 16 height 7
click at [153, 315] on button "Apply" at bounding box center [158, 313] width 24 height 10
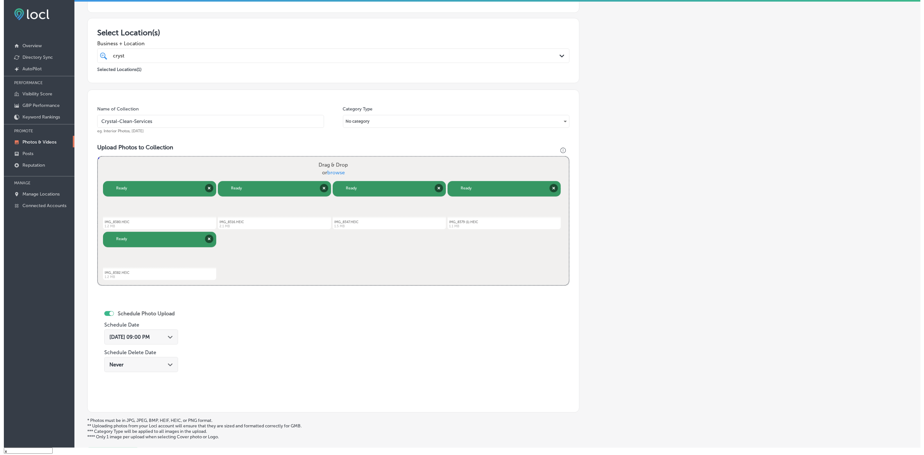
scroll to position [148, 0]
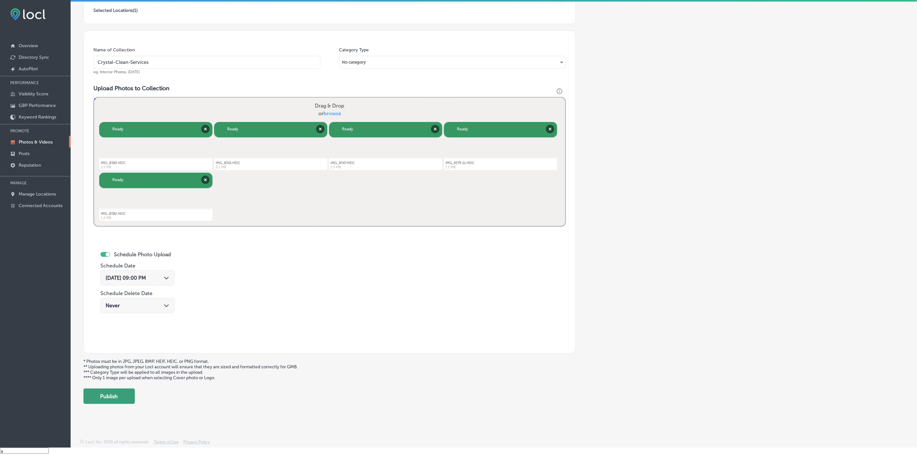
click at [126, 404] on div "Back Add a Collection Which Type of Image or Video Would You Like to Upload? Ph…" at bounding box center [494, 138] width 846 height 539
click at [125, 403] on button "Publish" at bounding box center [108, 395] width 51 height 15
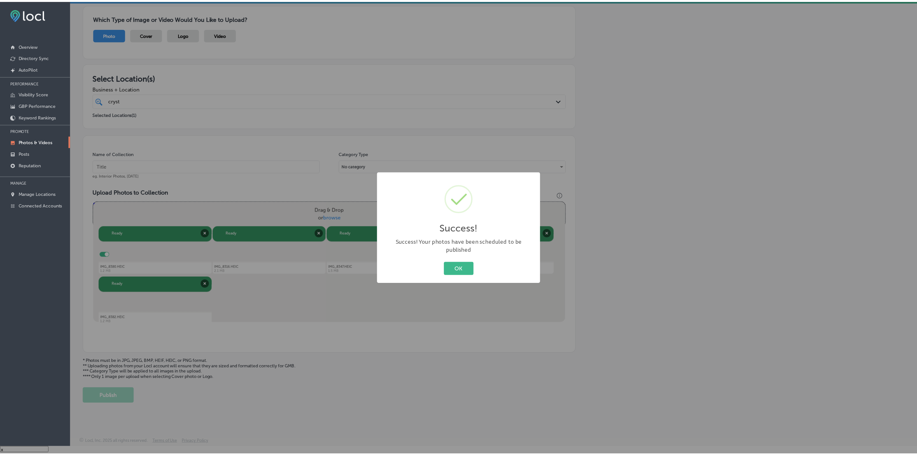
scroll to position [44, 0]
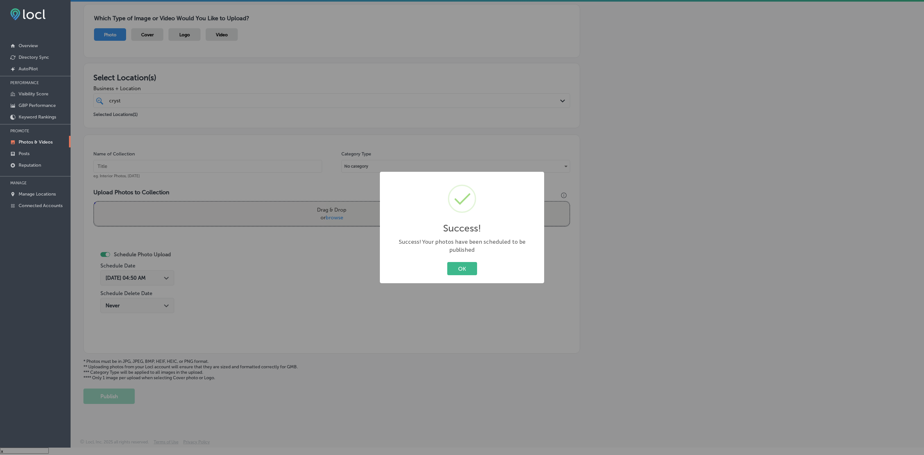
click at [447, 262] on button "OK" at bounding box center [462, 268] width 30 height 13
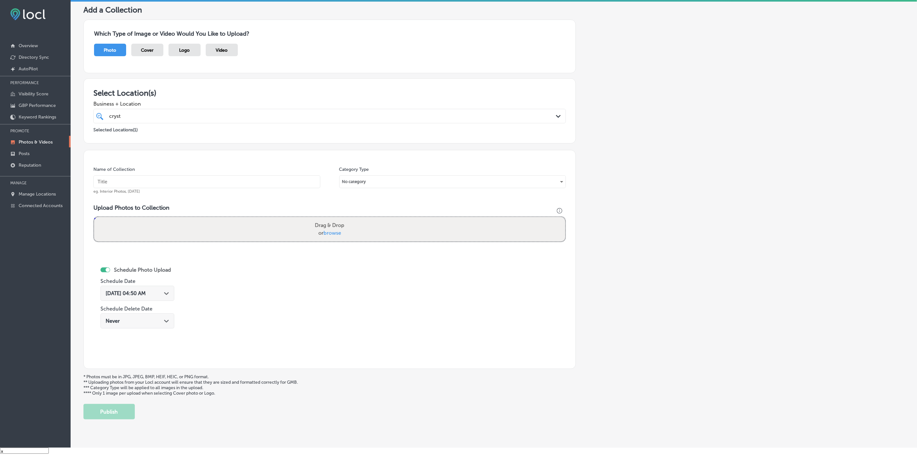
scroll to position [0, 0]
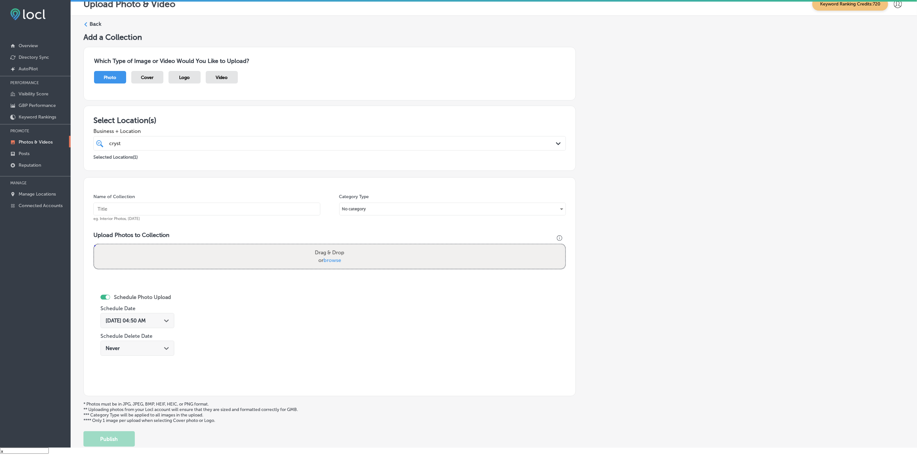
click at [126, 213] on input "text" at bounding box center [206, 208] width 227 height 13
paste input "Crystal-Clean-Services"
type input "Crystal-Clean-Services"
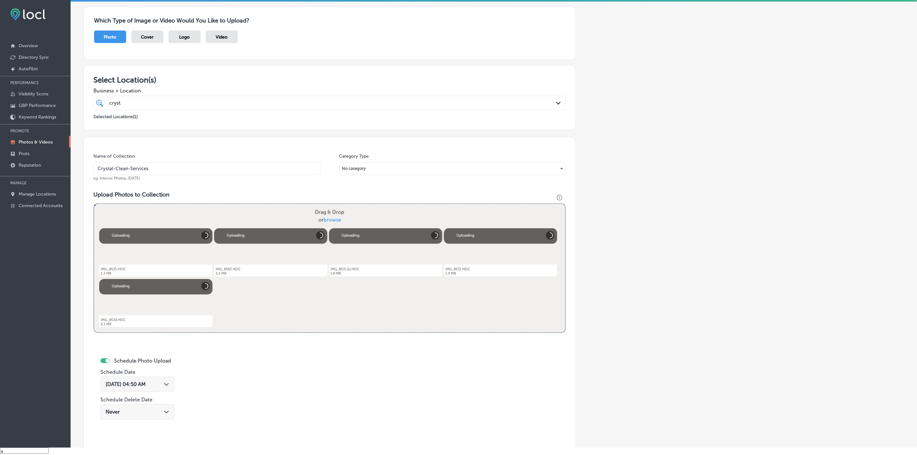
scroll to position [96, 0]
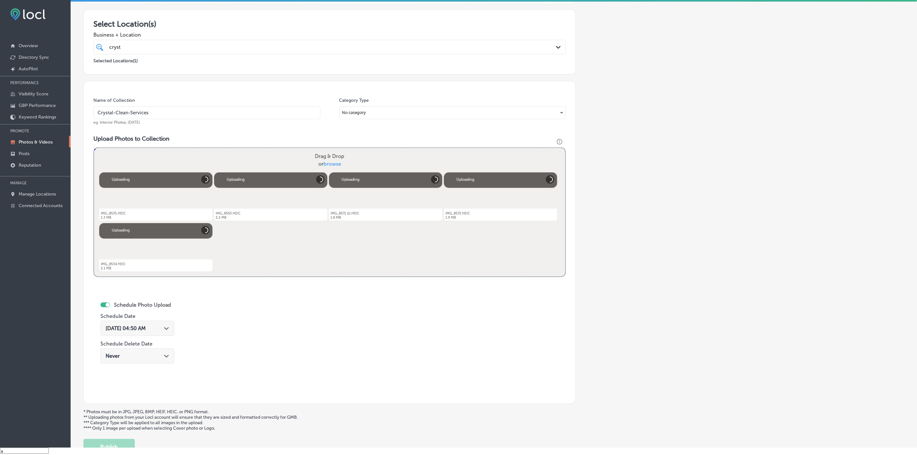
click at [169, 329] on polygon at bounding box center [166, 328] width 5 height 3
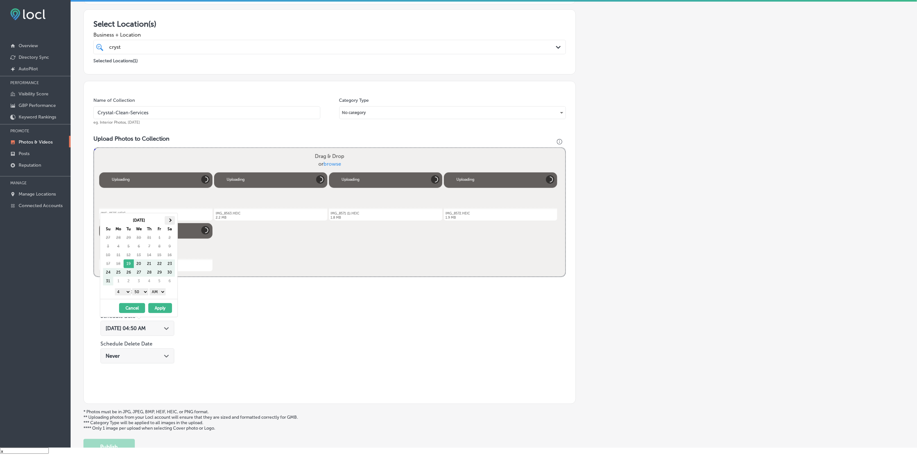
click at [174, 221] on th at bounding box center [170, 220] width 10 height 9
click at [123, 294] on select "1 2 3 4 5 6 7 8 9 10 11 12" at bounding box center [123, 291] width 16 height 7
click at [140, 291] on select "00 10 20 30 40 50" at bounding box center [140, 291] width 16 height 7
click at [155, 295] on select "AM PM" at bounding box center [157, 291] width 16 height 7
click at [160, 309] on button "Apply" at bounding box center [160, 308] width 24 height 10
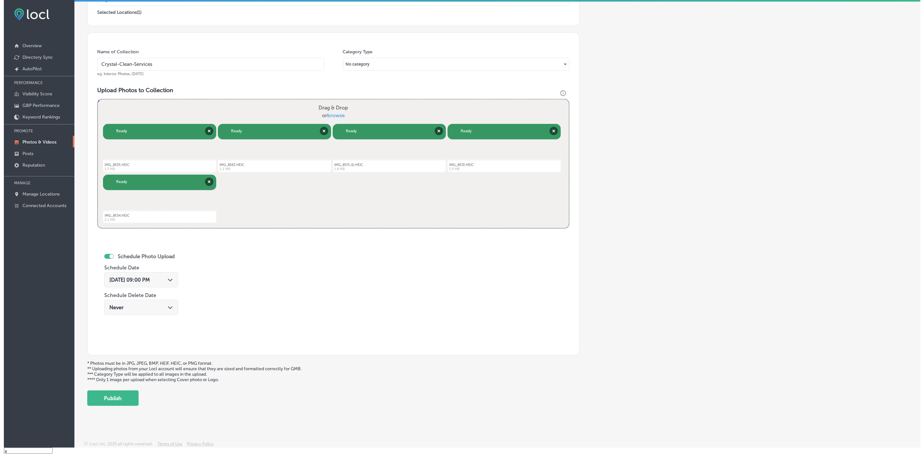
scroll to position [148, 0]
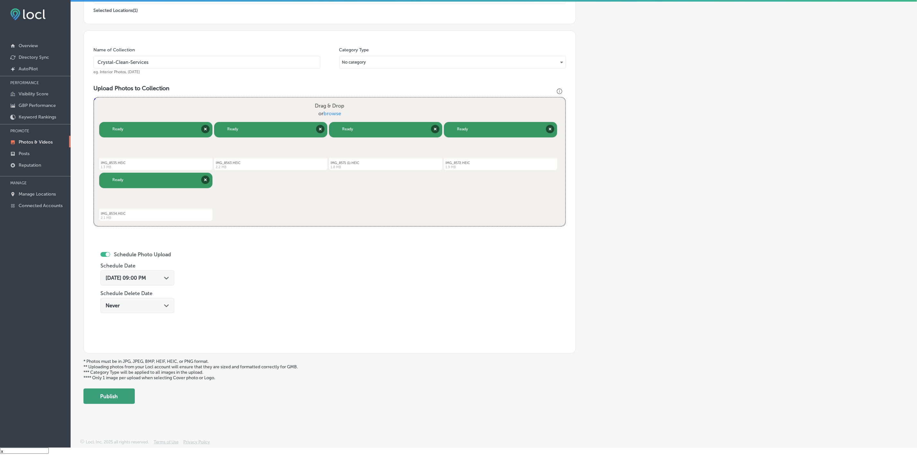
click at [115, 396] on button "Publish" at bounding box center [108, 395] width 51 height 15
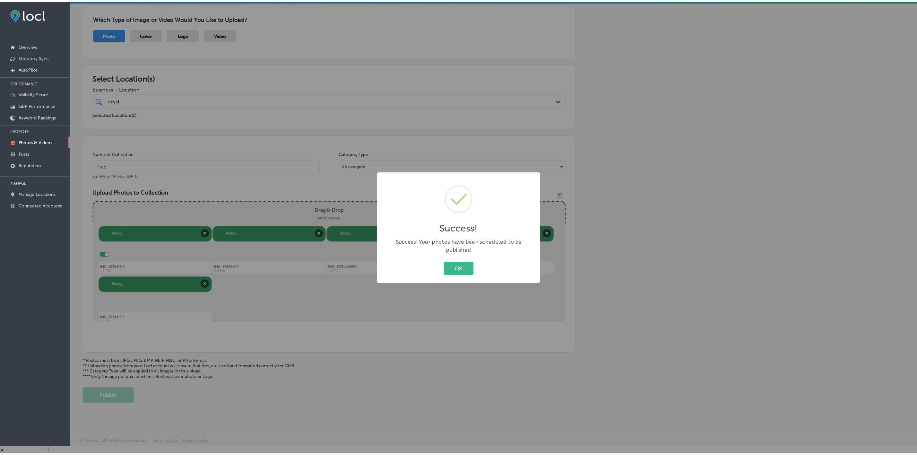
scroll to position [44, 0]
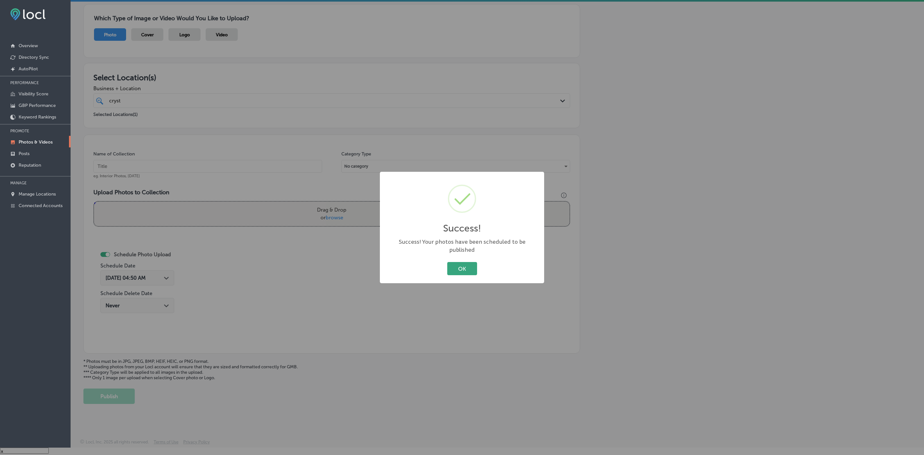
click at [464, 264] on button "OK" at bounding box center [462, 268] width 30 height 13
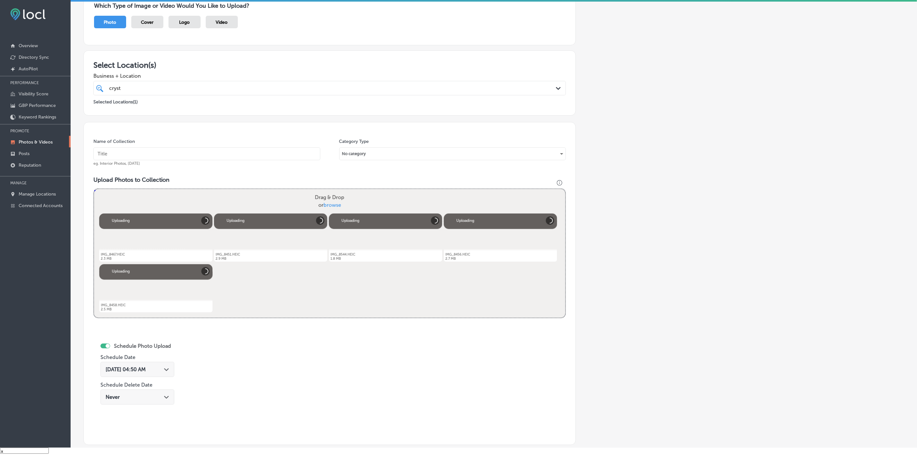
scroll to position [51, 0]
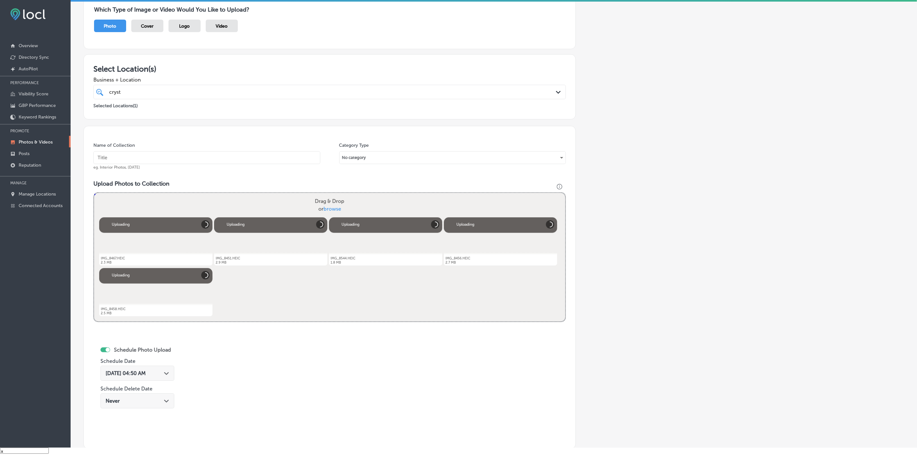
click at [240, 161] on input "text" at bounding box center [206, 157] width 227 height 13
paste input "Crystal-Clean-Services"
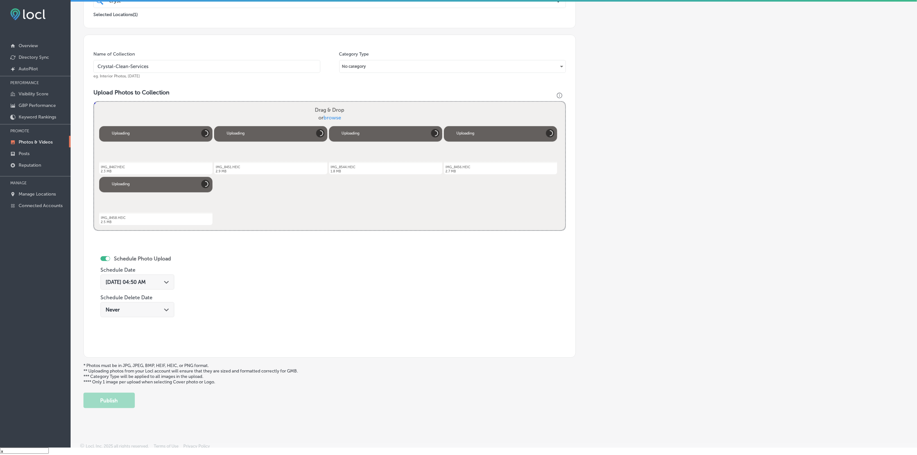
scroll to position [148, 0]
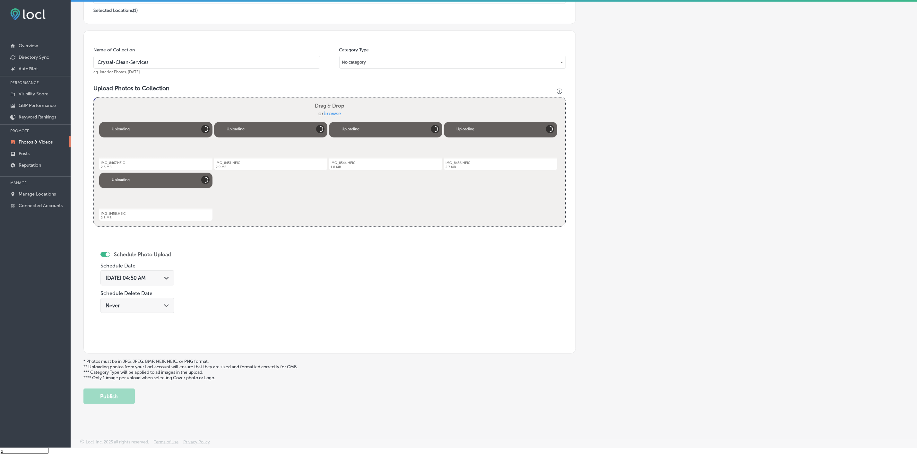
type input "Crystal-Clean-Services"
click at [169, 278] on icon "Path Created with Sketch." at bounding box center [166, 278] width 5 height 3
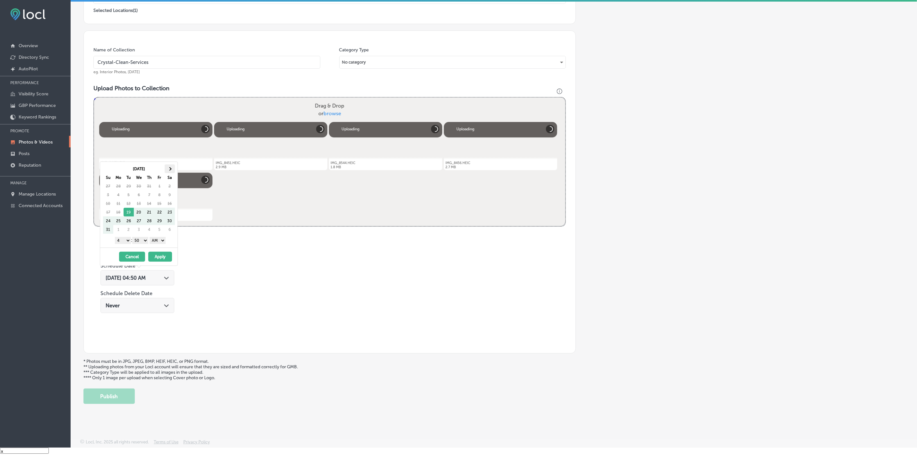
click at [165, 170] on th at bounding box center [170, 168] width 10 height 9
click at [123, 243] on select "1 2 3 4 5 6 7 8 9 10 11 12" at bounding box center [123, 240] width 16 height 7
click at [142, 242] on select "00 10 20 30 40 50" at bounding box center [140, 240] width 16 height 7
click at [158, 240] on select "AM PM" at bounding box center [157, 240] width 16 height 7
click at [161, 259] on button "Apply" at bounding box center [160, 257] width 24 height 10
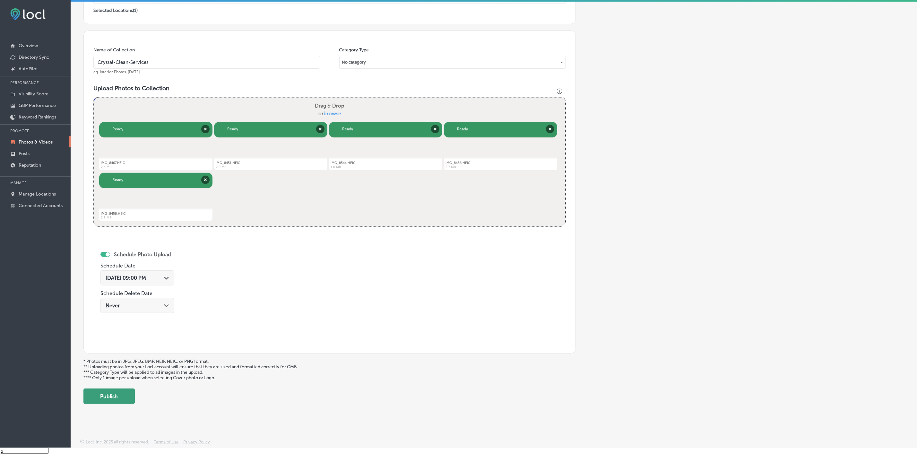
click at [129, 396] on button "Publish" at bounding box center [108, 395] width 51 height 15
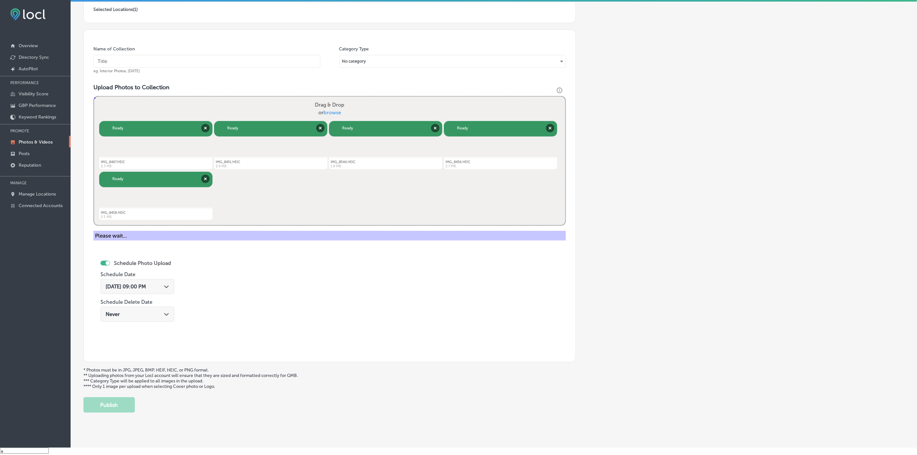
scroll to position [44, 0]
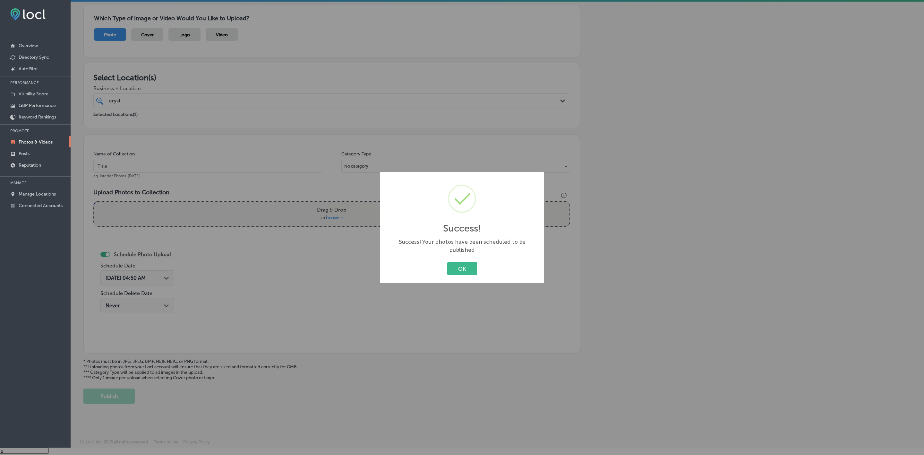
click at [447, 262] on button "OK" at bounding box center [462, 268] width 30 height 13
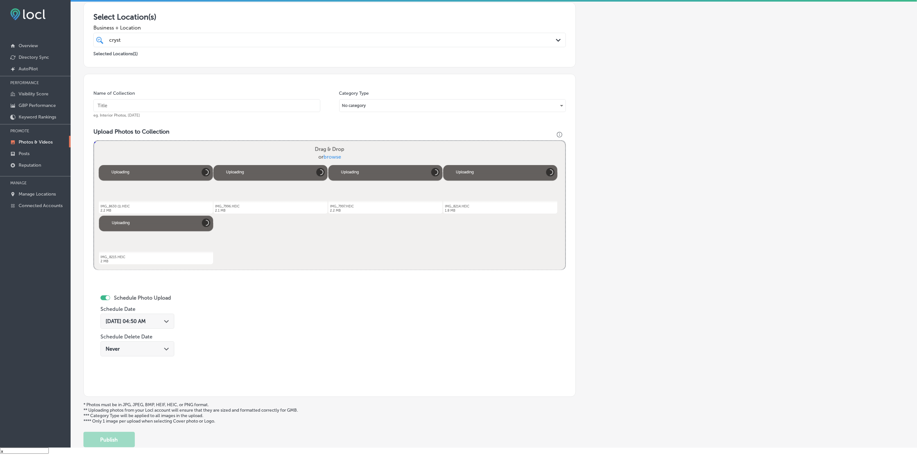
scroll to position [51, 0]
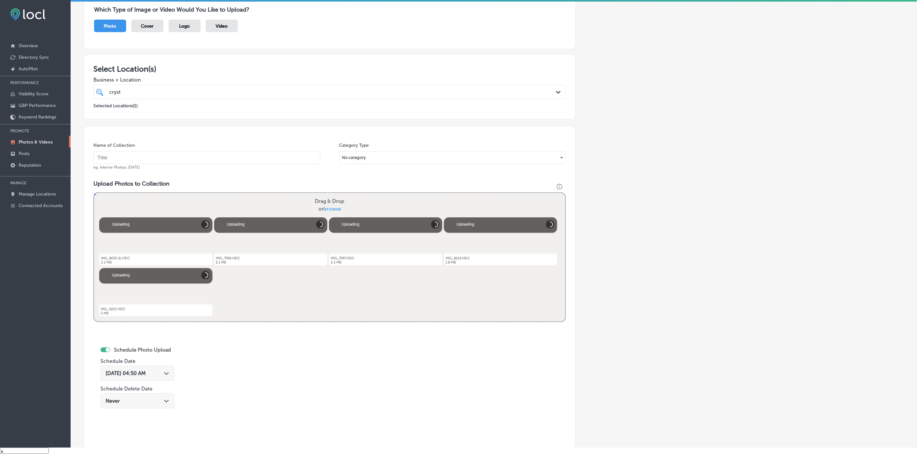
click at [222, 162] on input "text" at bounding box center [206, 157] width 227 height 13
paste input "Crystal-Clean-Services"
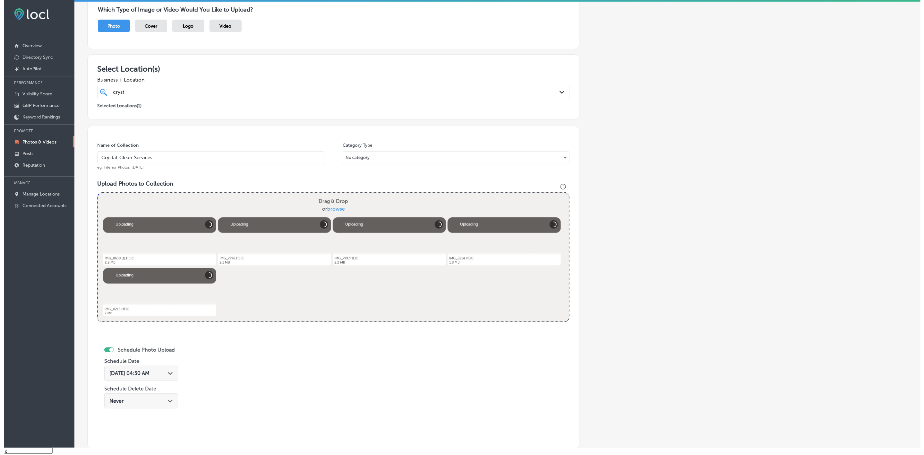
scroll to position [148, 0]
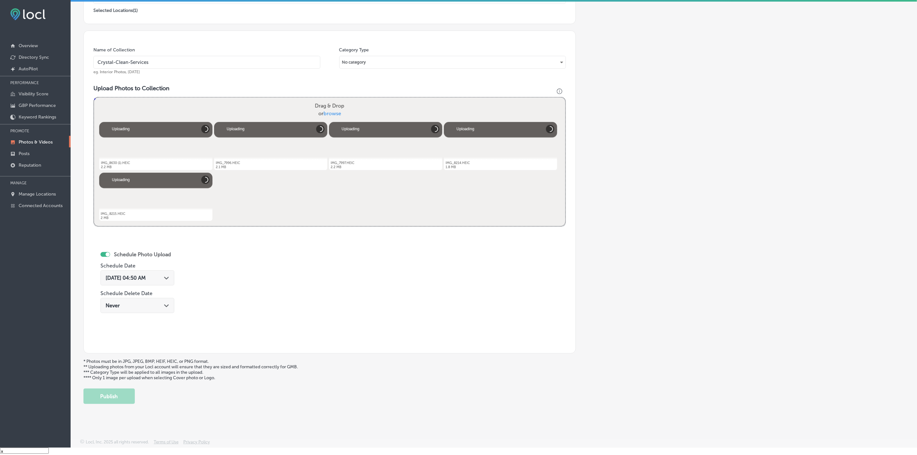
type input "Crystal-Clean-Services"
click at [171, 271] on div "[DATE] 04:50 AM Path Created with Sketch." at bounding box center [137, 277] width 74 height 15
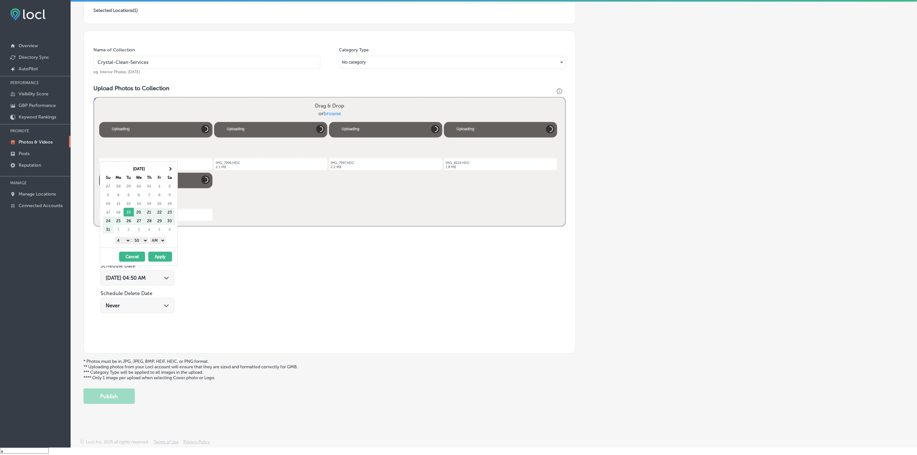
click at [171, 173] on th "Sa" at bounding box center [170, 177] width 10 height 9
click at [172, 170] on th at bounding box center [170, 168] width 10 height 9
drag, startPoint x: 125, startPoint y: 241, endPoint x: 130, endPoint y: 267, distance: 26.8
click at [125, 241] on select "1 2 3 4 5 6 7 8 9 10 11 12" at bounding box center [123, 240] width 16 height 7
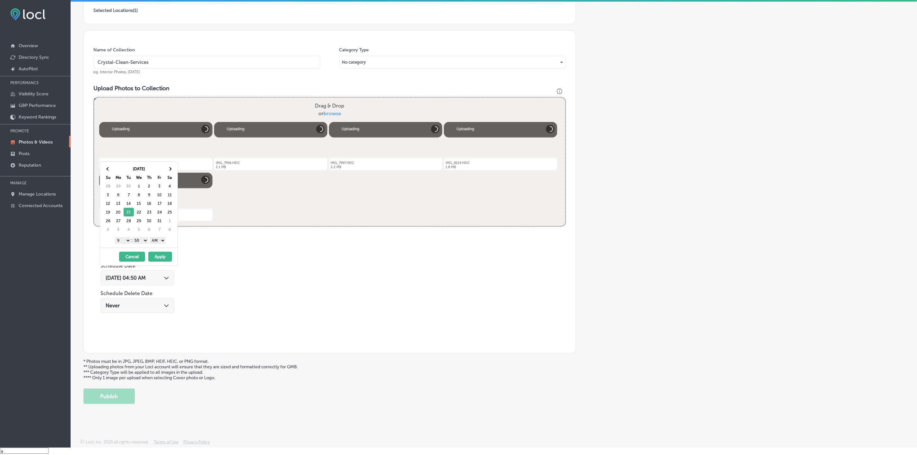
click at [142, 242] on select "00 10 20 30 40 50" at bounding box center [140, 240] width 16 height 7
drag, startPoint x: 147, startPoint y: 245, endPoint x: 160, endPoint y: 240, distance: 14.4
click at [161, 238] on select "AM PM" at bounding box center [157, 240] width 16 height 7
click at [158, 261] on button "Apply" at bounding box center [160, 257] width 24 height 10
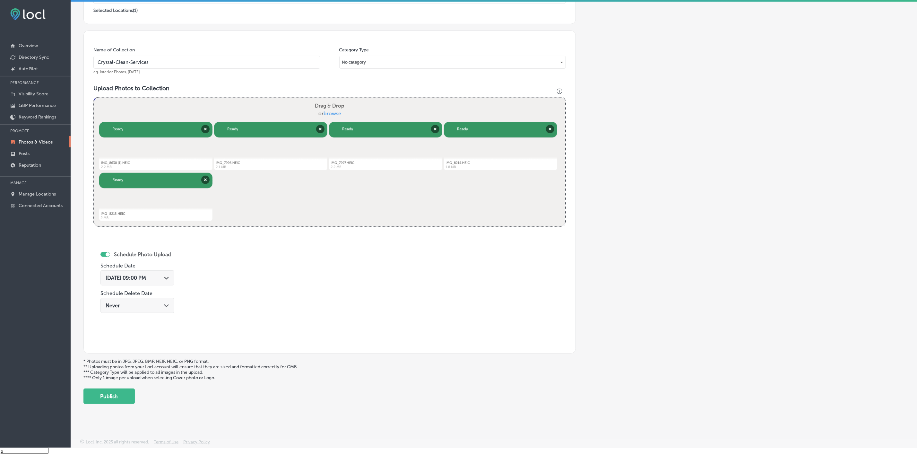
click at [122, 396] on button "Publish" at bounding box center [108, 395] width 51 height 15
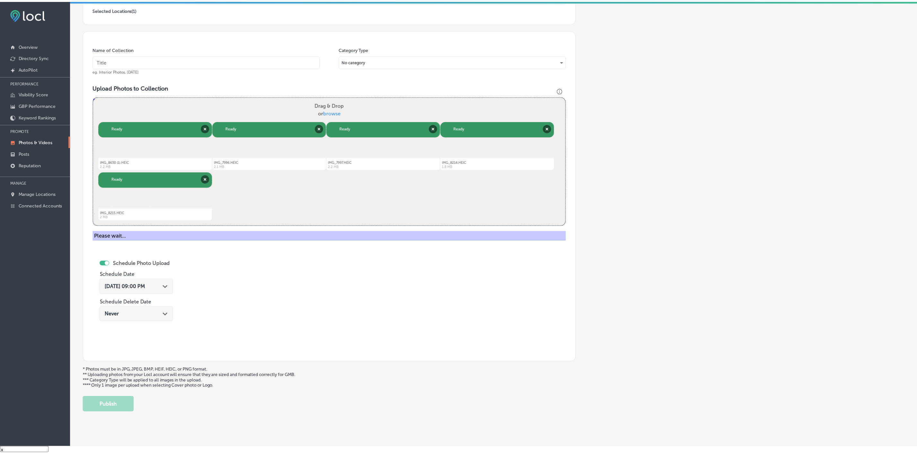
scroll to position [44, 0]
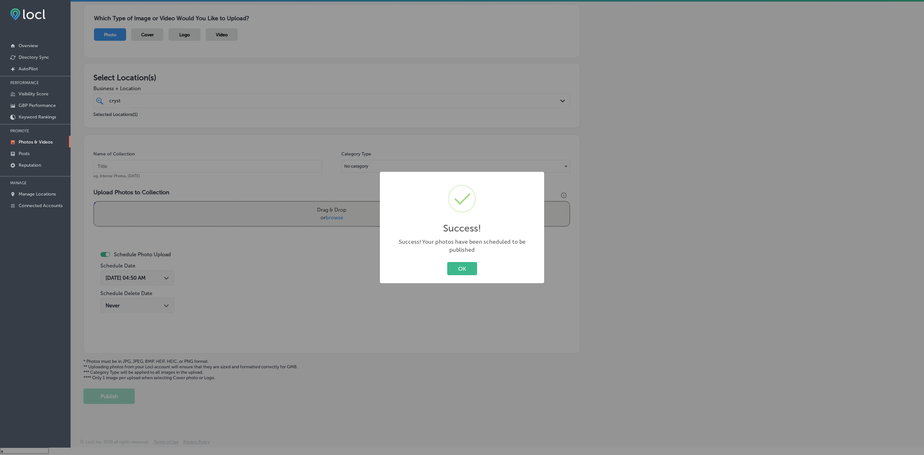
click at [447, 262] on button "OK" at bounding box center [462, 268] width 30 height 13
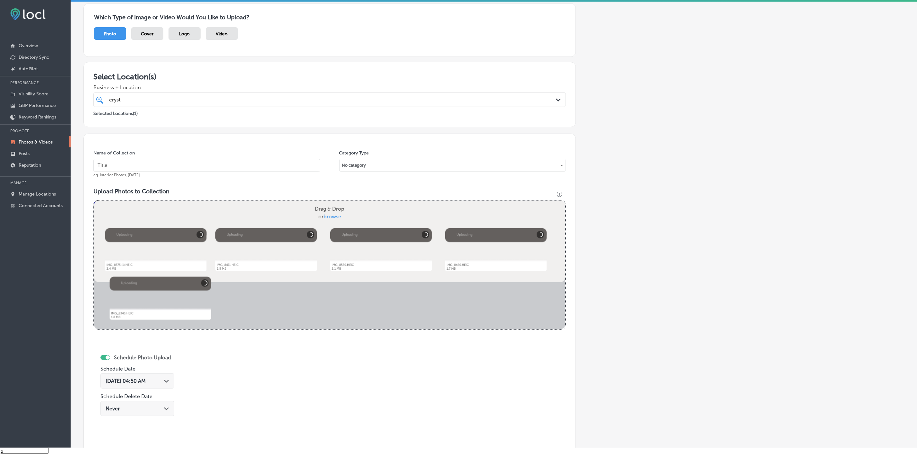
scroll to position [99, 0]
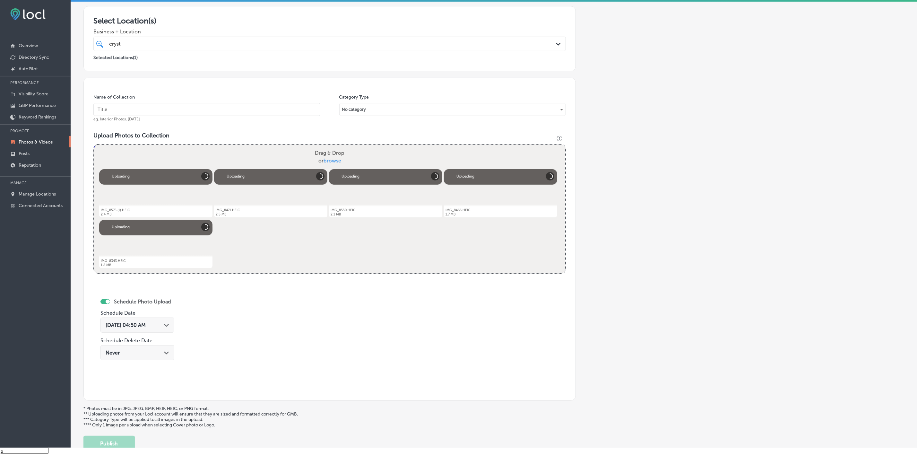
click at [252, 106] on input "text" at bounding box center [206, 109] width 227 height 13
paste input "Crystal-Clean-Services"
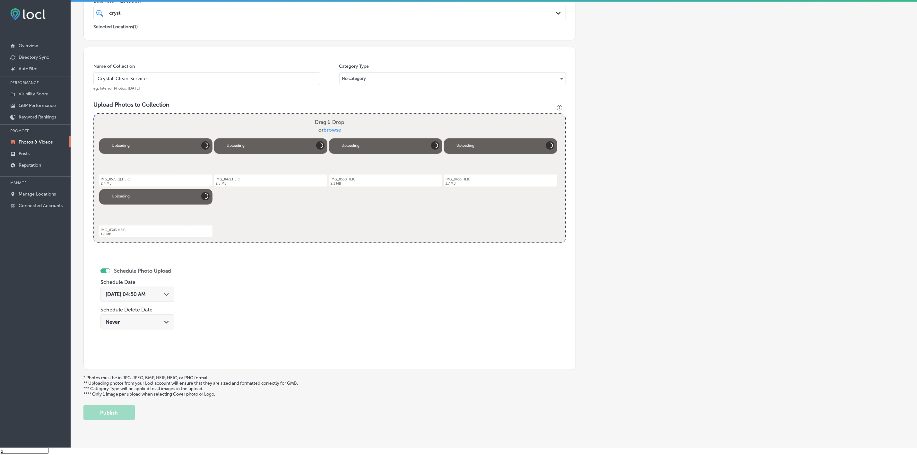
scroll to position [148, 0]
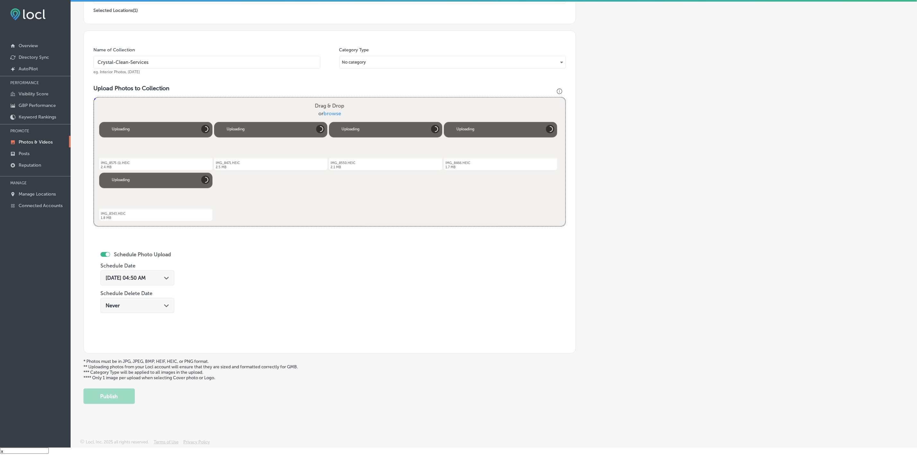
type input "Crystal-Clean-Services"
click at [172, 277] on div "[DATE] 04:50 AM Path Created with Sketch." at bounding box center [137, 277] width 74 height 15
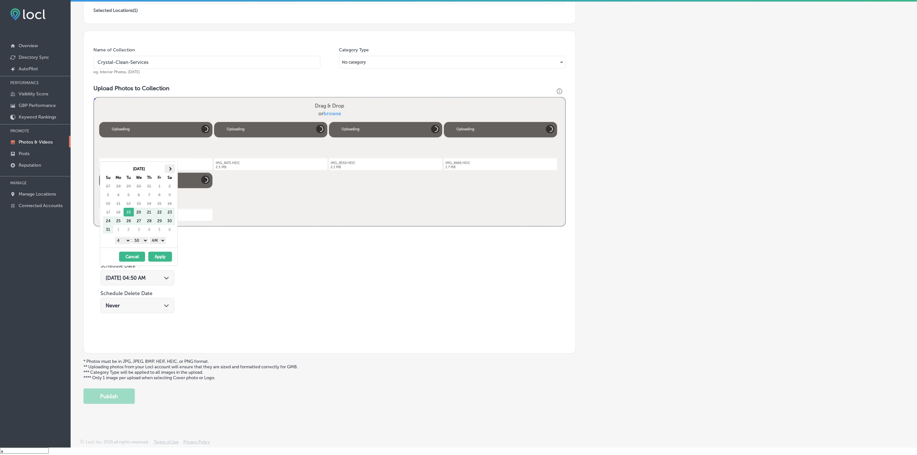
click at [172, 167] on th at bounding box center [170, 168] width 10 height 9
click at [123, 243] on select "1 2 3 4 5 6 7 8 9 10 11 12" at bounding box center [123, 240] width 16 height 7
click at [143, 239] on select "00 10 20 30 40 50" at bounding box center [140, 240] width 16 height 7
drag, startPoint x: 145, startPoint y: 246, endPoint x: 154, endPoint y: 243, distance: 10.0
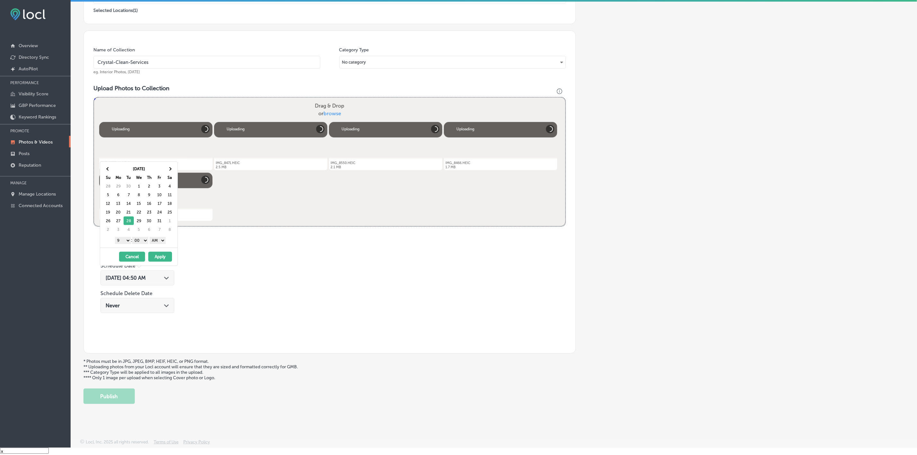
click at [155, 240] on select "AM PM" at bounding box center [157, 240] width 16 height 7
click at [157, 257] on button "Apply" at bounding box center [160, 257] width 24 height 10
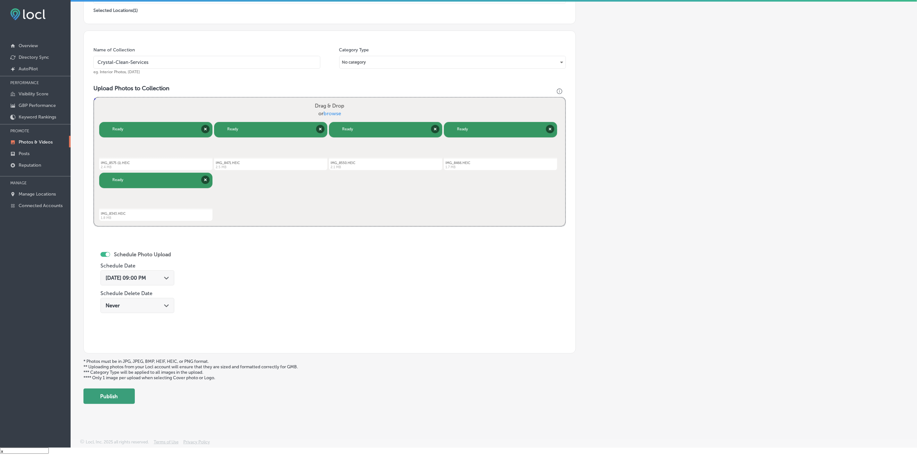
click at [123, 399] on button "Publish" at bounding box center [108, 395] width 51 height 15
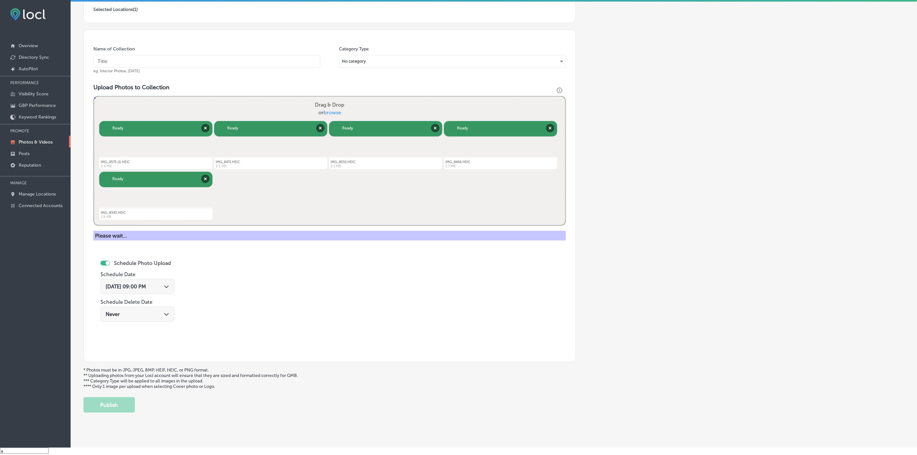
scroll to position [44, 0]
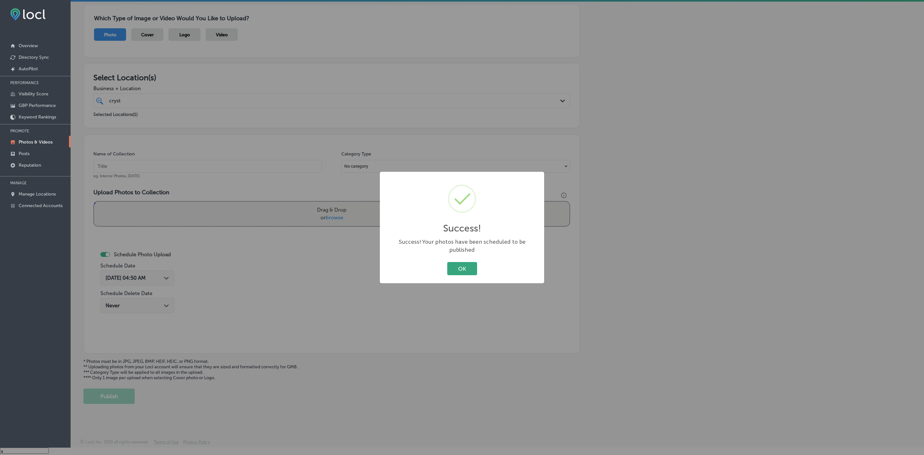
click at [469, 262] on button "OK" at bounding box center [462, 268] width 30 height 13
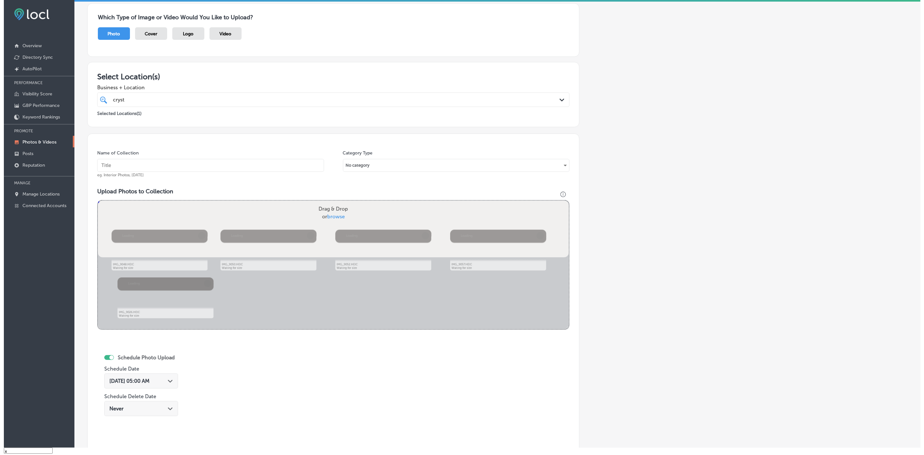
scroll to position [148, 0]
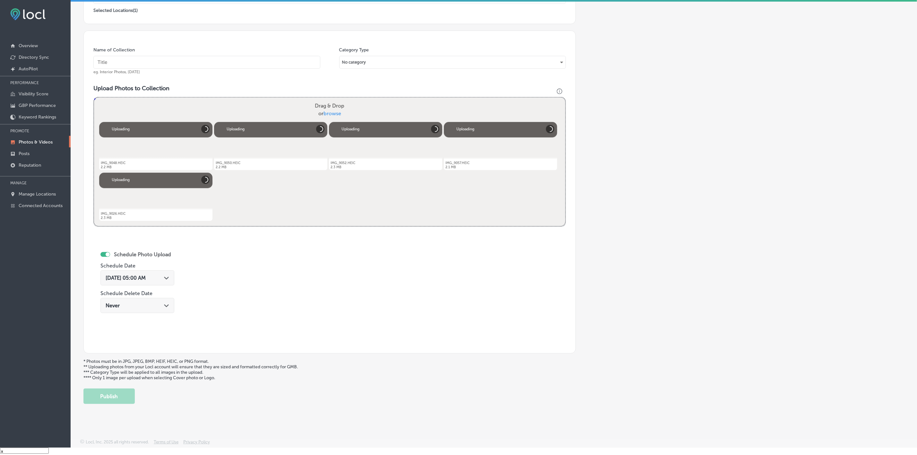
click at [163, 276] on div "[DATE] 05:00 AM Path Created with Sketch." at bounding box center [138, 278] width 64 height 6
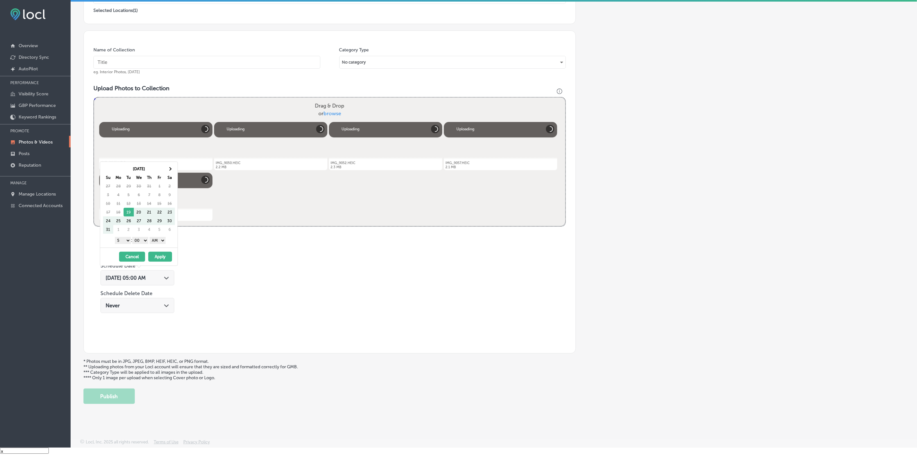
click at [194, 59] on input "text" at bounding box center [206, 62] width 227 height 13
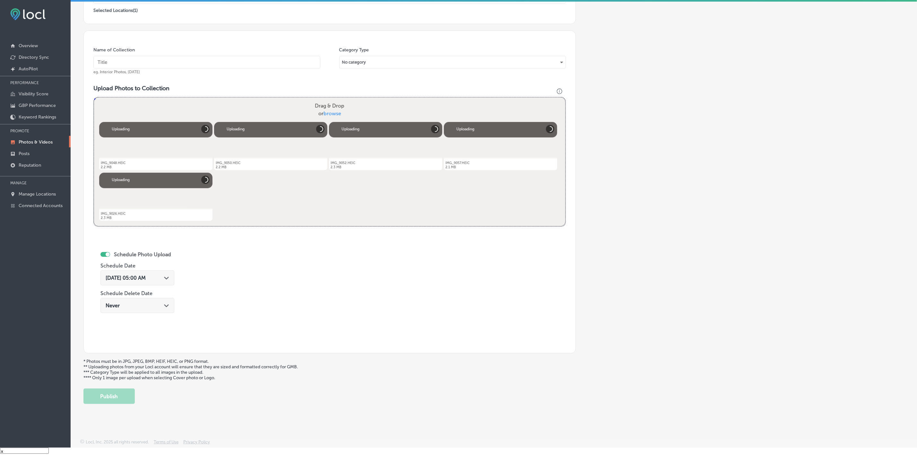
paste input "Crystal-Clean-Services"
type input "Crystal-Clean-Services"
click at [172, 282] on div "[DATE] 05:00 AM Path Created with Sketch." at bounding box center [137, 277] width 74 height 15
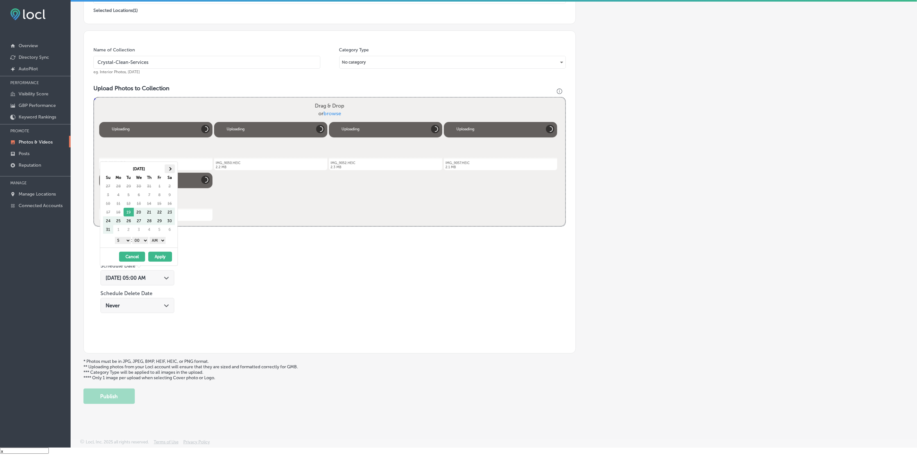
click at [170, 169] on span at bounding box center [170, 169] width 4 height 4
click at [124, 240] on select "1 2 3 4 5 6 7 8 9 10 11 12" at bounding box center [123, 240] width 16 height 7
click at [155, 243] on select "AM PM" at bounding box center [157, 240] width 16 height 7
click at [161, 256] on button "Apply" at bounding box center [160, 257] width 24 height 10
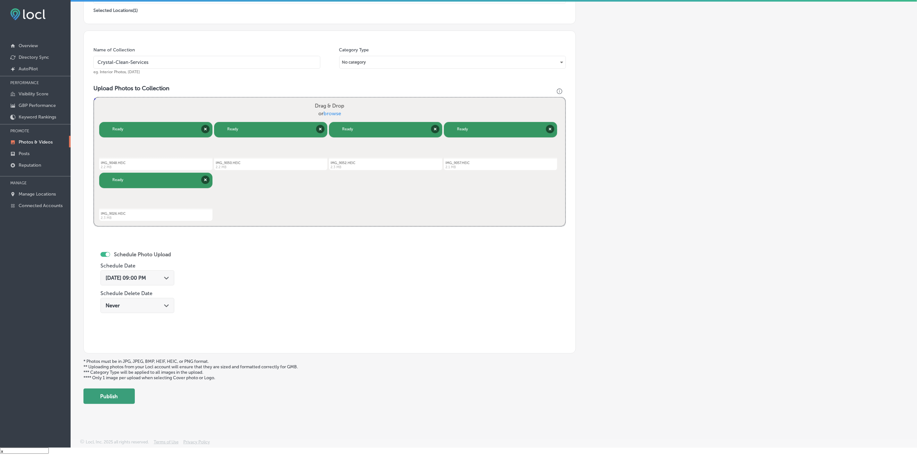
click at [110, 395] on button "Publish" at bounding box center [108, 395] width 51 height 15
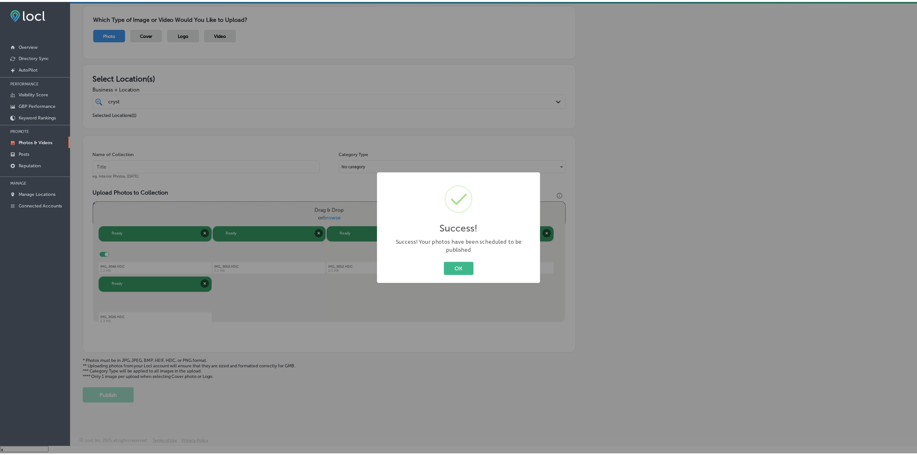
scroll to position [44, 0]
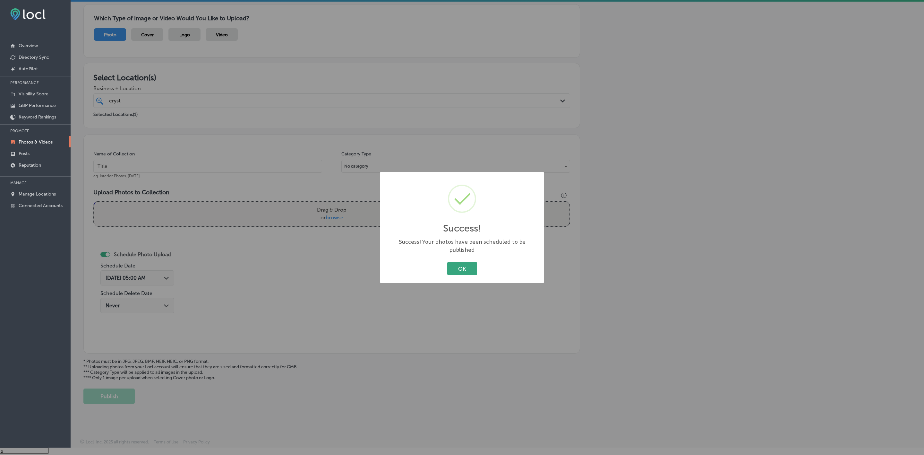
click at [462, 264] on button "OK" at bounding box center [462, 268] width 30 height 13
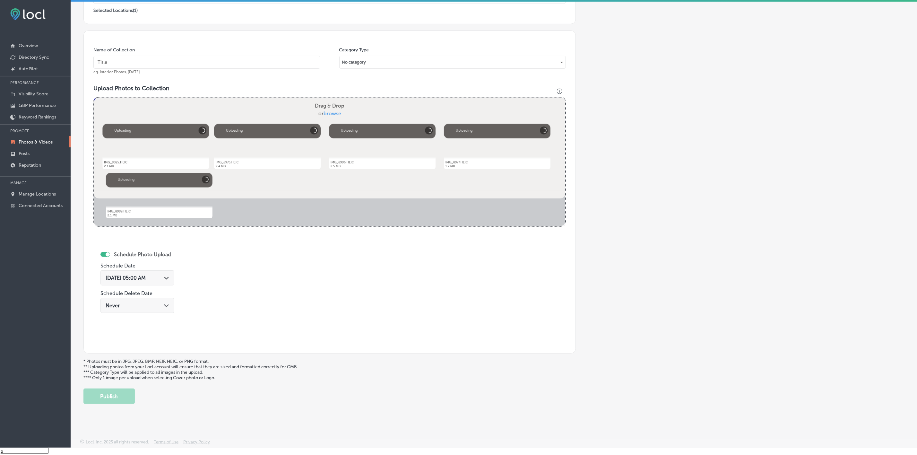
scroll to position [99, 0]
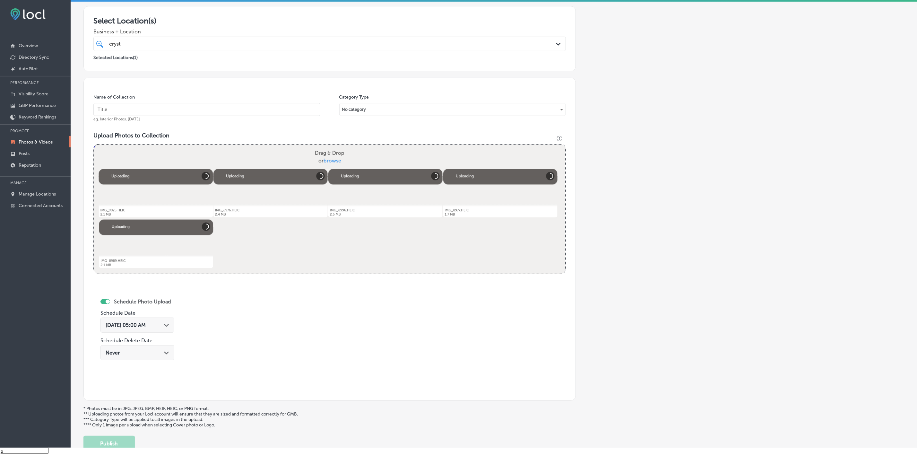
click at [243, 117] on div "Name of Collection eg. Interior Photos, [DATE]" at bounding box center [206, 108] width 227 height 28
click at [243, 107] on input "text" at bounding box center [206, 109] width 227 height 13
paste input "Crystal-Clean-Services"
type input "Crystal-Clean-Services"
click at [169, 328] on div "[DATE] 05:00 AM Path Created with Sketch." at bounding box center [138, 325] width 64 height 6
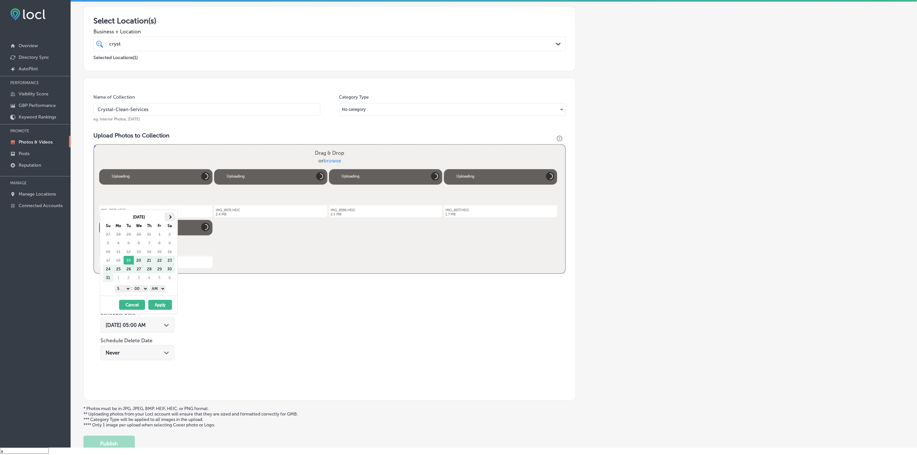
click at [168, 217] on span at bounding box center [170, 217] width 4 height 4
click at [170, 218] on span at bounding box center [170, 217] width 4 height 4
click at [170, 218] on th at bounding box center [170, 216] width 10 height 9
click at [123, 287] on select "1 2 3 4 5 6 7 8 9 10 11 12" at bounding box center [123, 288] width 16 height 7
click at [160, 289] on select "AM PM" at bounding box center [157, 288] width 16 height 7
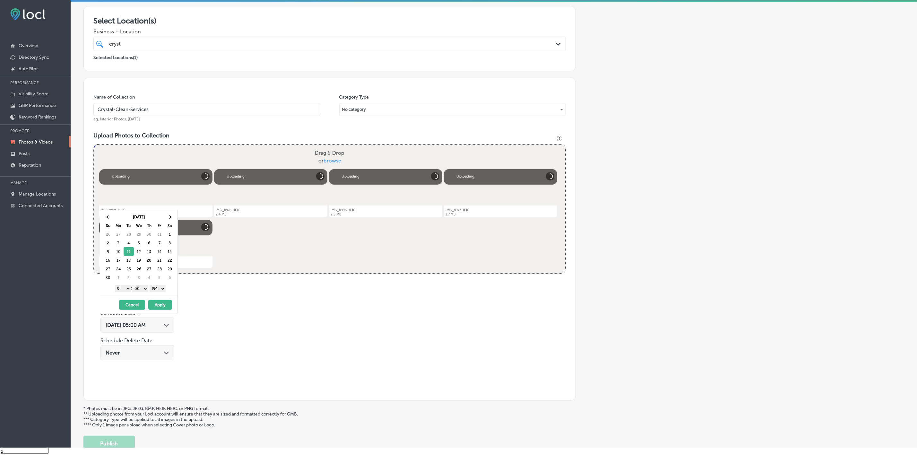
click at [164, 308] on button "Apply" at bounding box center [160, 305] width 24 height 10
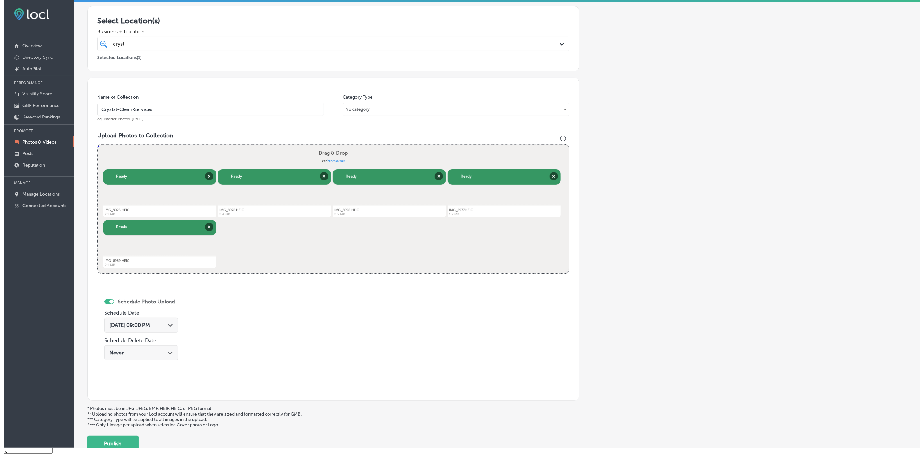
scroll to position [148, 0]
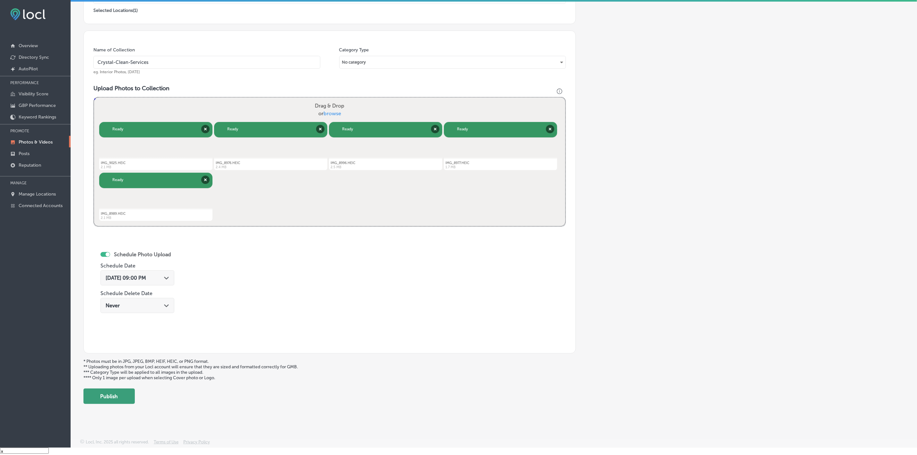
click at [117, 398] on button "Publish" at bounding box center [108, 395] width 51 height 15
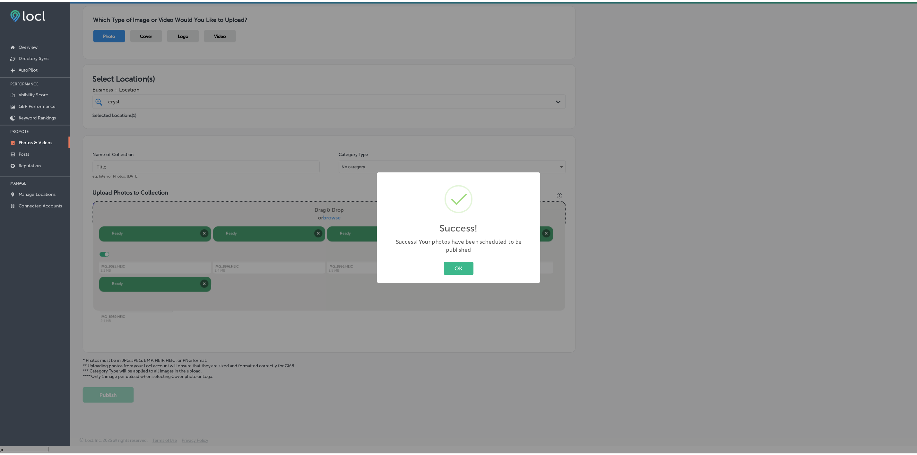
scroll to position [44, 0]
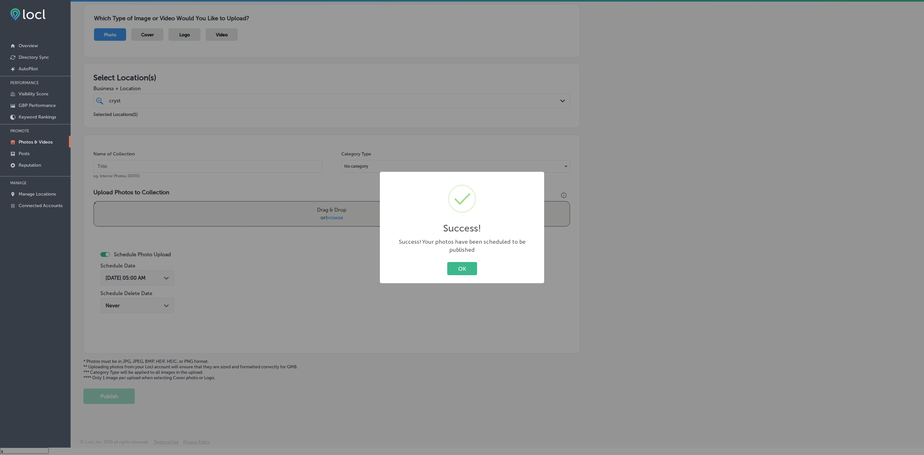
click at [447, 262] on button "OK" at bounding box center [462, 268] width 30 height 13
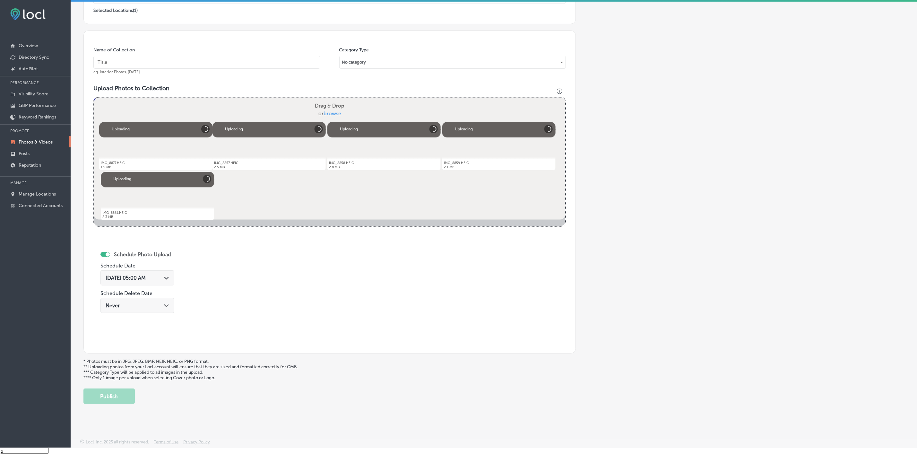
scroll to position [51, 0]
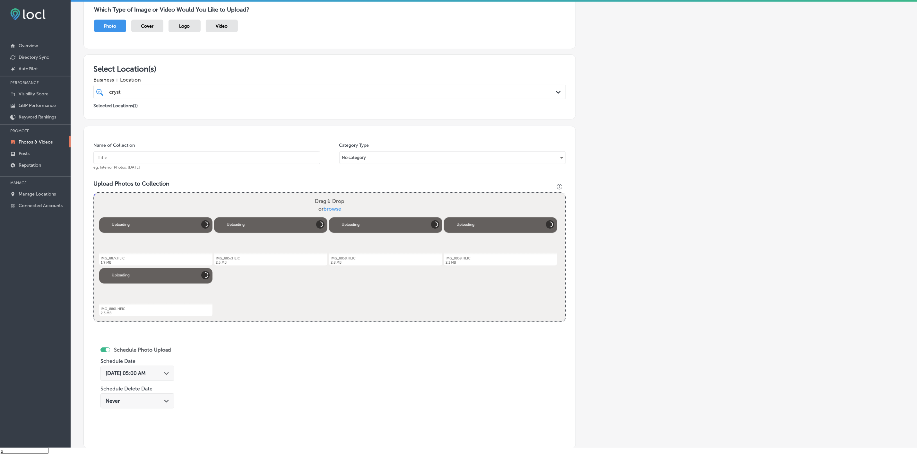
click at [220, 158] on input "text" at bounding box center [206, 157] width 227 height 13
paste input "Crystal-Clean-Services"
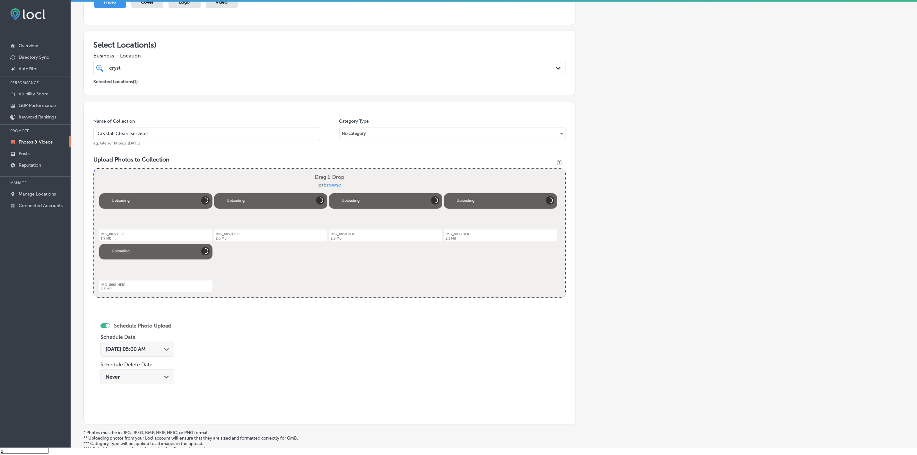
scroll to position [99, 0]
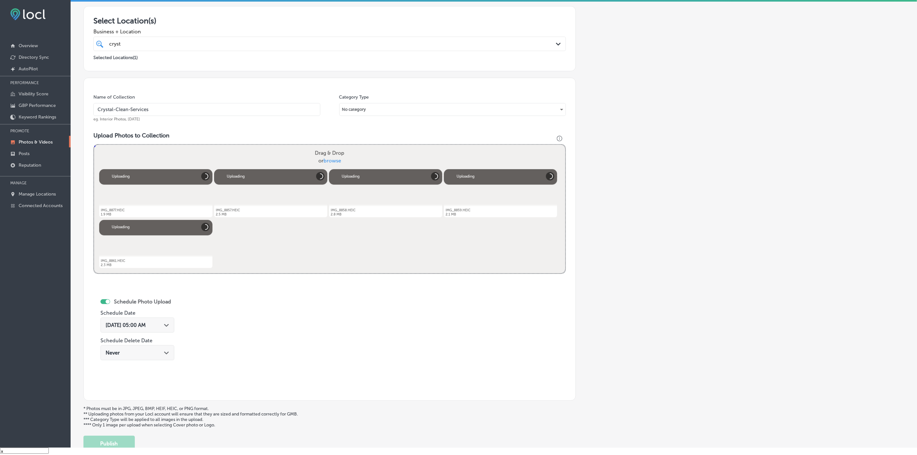
type input "Crystal-Clean-Services"
click at [169, 328] on div "[DATE] 05:00 AM Path Created with Sketch." at bounding box center [138, 325] width 64 height 6
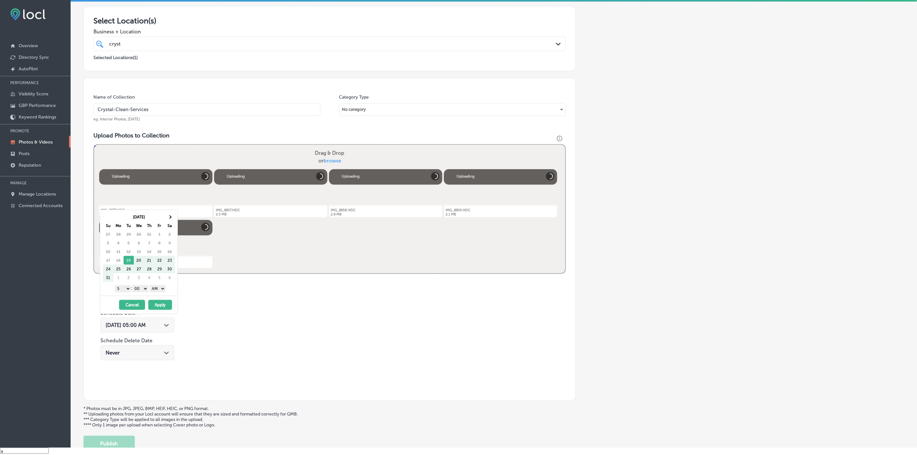
click at [169, 221] on th "Sa" at bounding box center [170, 225] width 10 height 9
click at [169, 220] on th at bounding box center [170, 216] width 10 height 9
click at [170, 218] on span at bounding box center [170, 217] width 4 height 4
click at [119, 290] on select "1 2 3 4 5 6 7 8 9 10 11 12" at bounding box center [123, 288] width 16 height 7
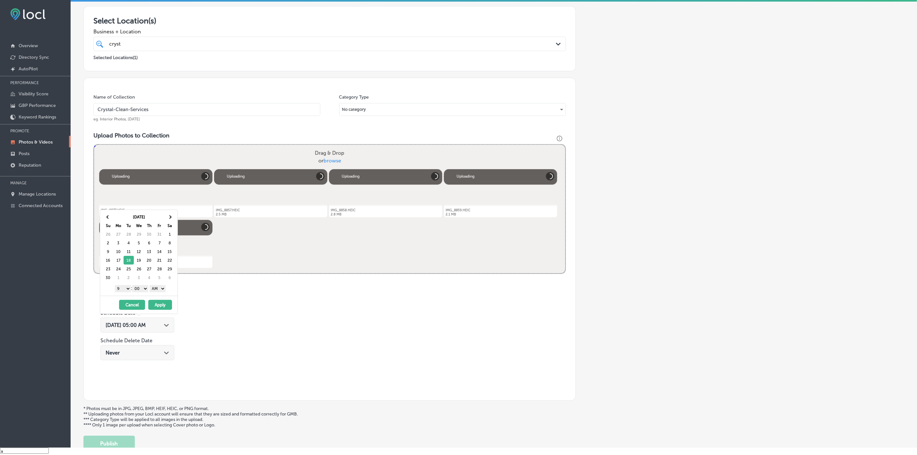
click at [158, 289] on select "AM PM" at bounding box center [157, 288] width 16 height 7
click at [161, 307] on button "Apply" at bounding box center [160, 305] width 24 height 10
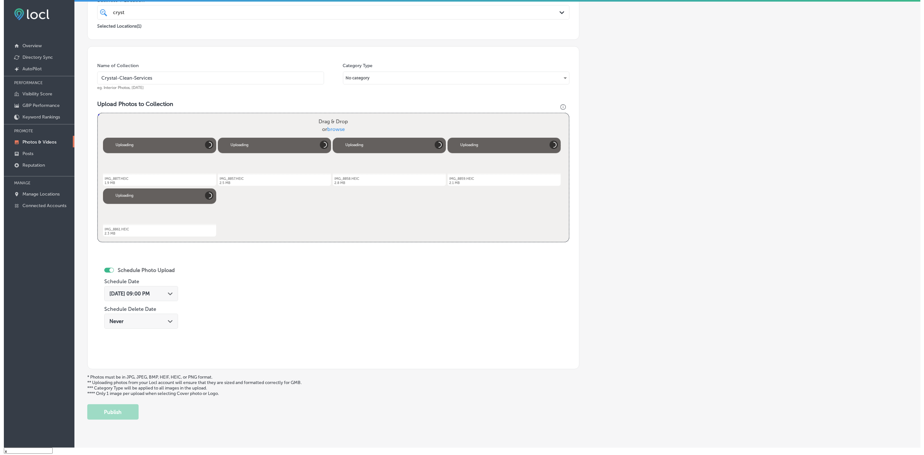
scroll to position [148, 0]
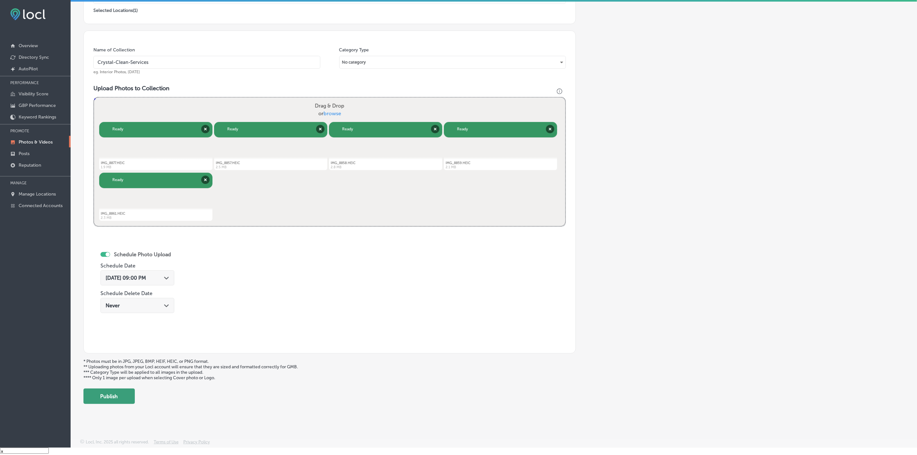
click at [122, 394] on button "Publish" at bounding box center [108, 395] width 51 height 15
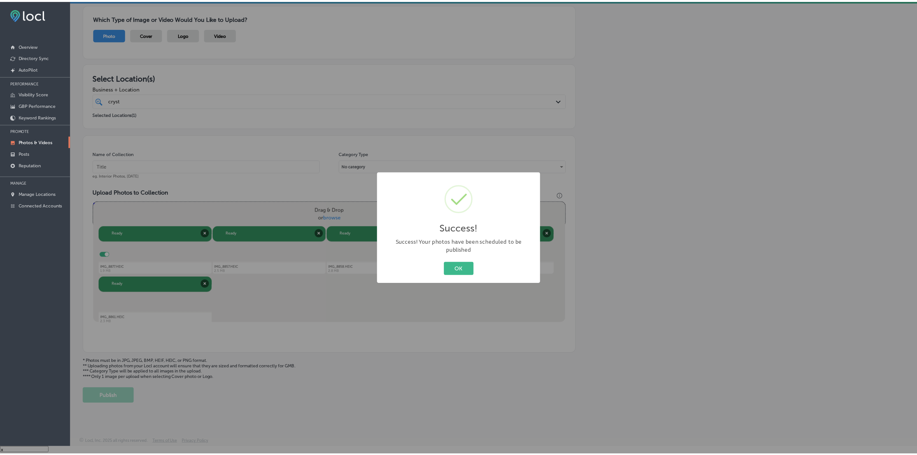
scroll to position [44, 0]
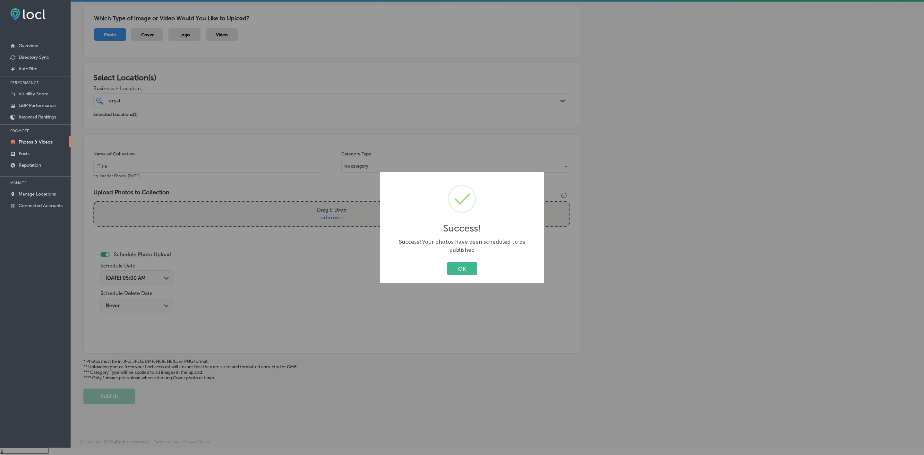
click at [447, 262] on button "OK" at bounding box center [462, 268] width 30 height 13
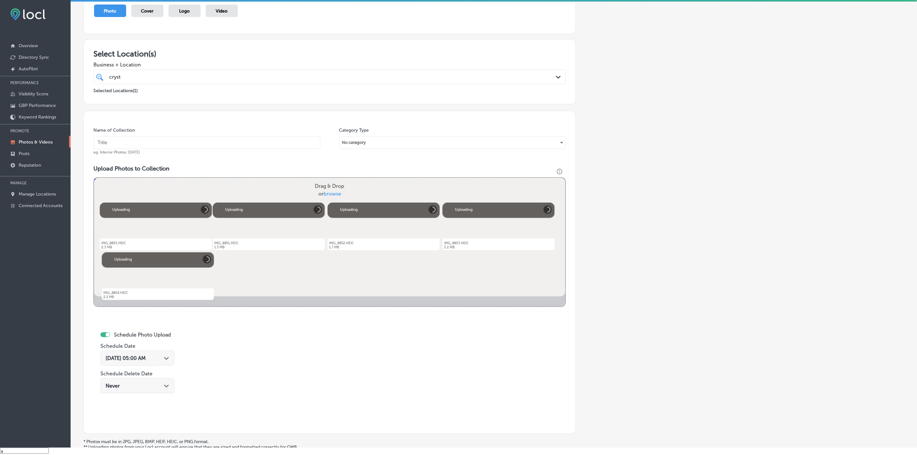
scroll to position [51, 0]
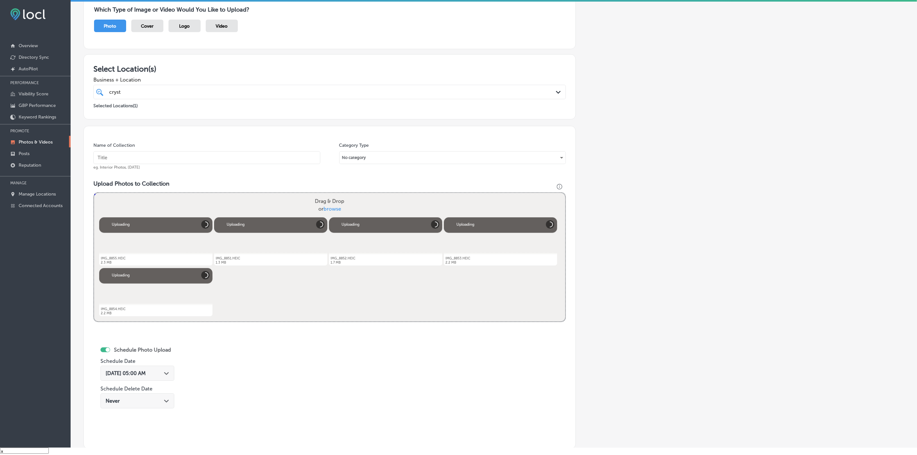
click at [250, 157] on input "text" at bounding box center [206, 157] width 227 height 13
paste input "Crystal-Clean-Services"
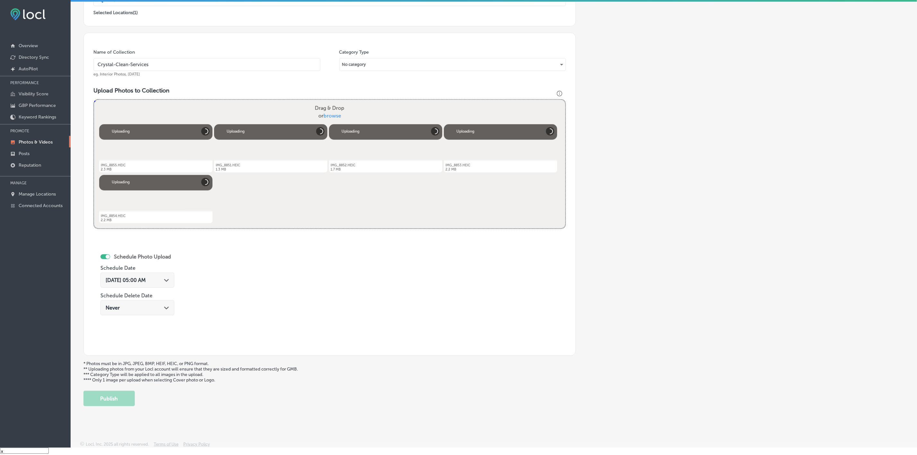
scroll to position [148, 0]
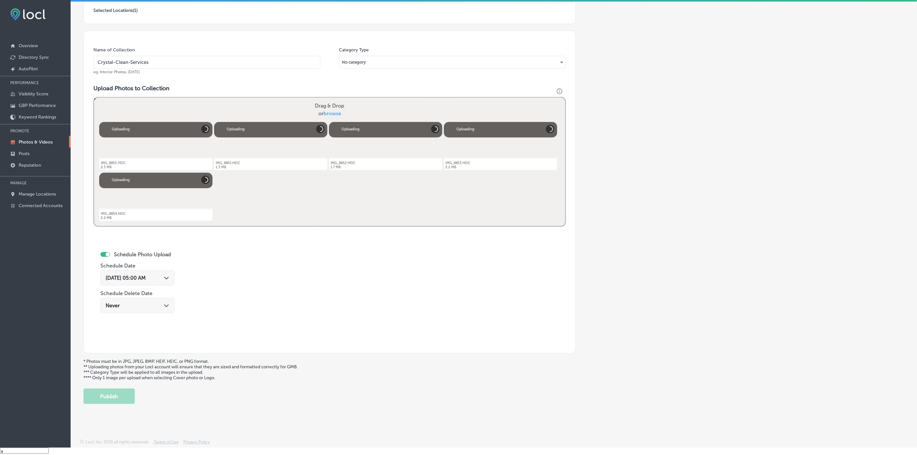
type input "Crystal-Clean-Services"
click at [169, 281] on div "[DATE] 05:00 AM Path Created with Sketch." at bounding box center [137, 277] width 74 height 15
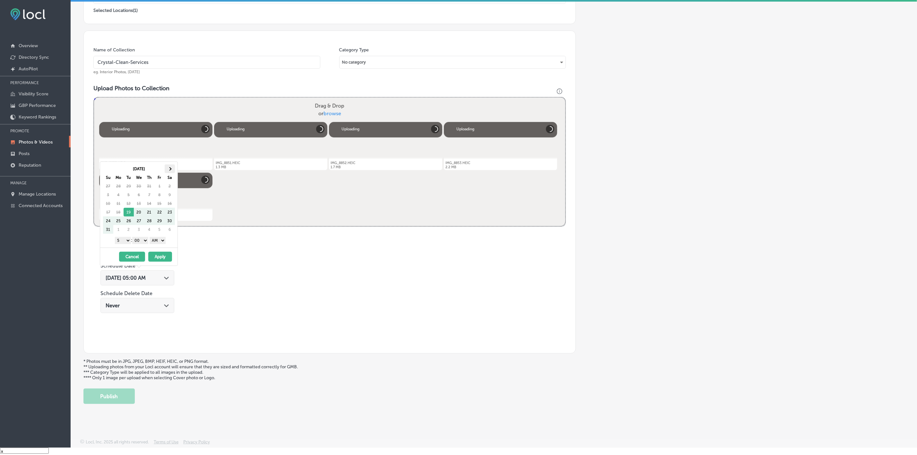
click at [173, 167] on th at bounding box center [170, 168] width 10 height 9
click at [125, 241] on select "1 2 3 4 5 6 7 8 9 10 11 12" at bounding box center [123, 240] width 16 height 7
click at [154, 241] on select "AM PM" at bounding box center [157, 240] width 16 height 7
click at [159, 259] on button "Apply" at bounding box center [160, 257] width 24 height 10
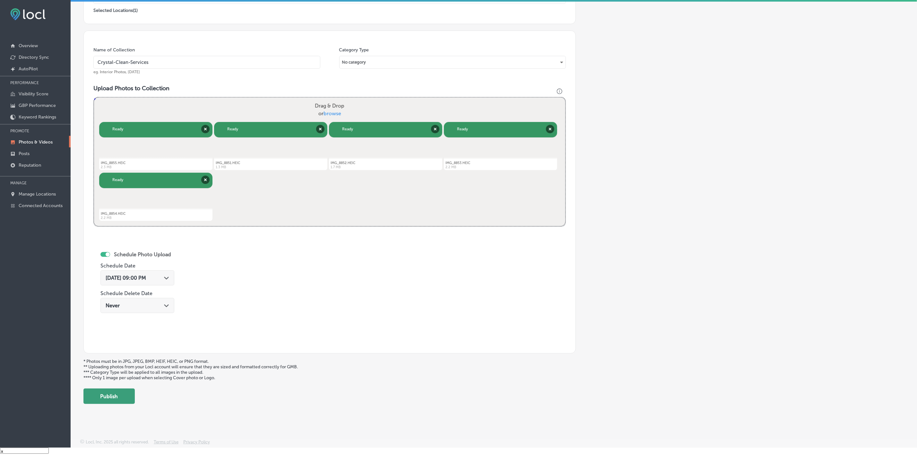
click at [120, 398] on button "Publish" at bounding box center [108, 395] width 51 height 15
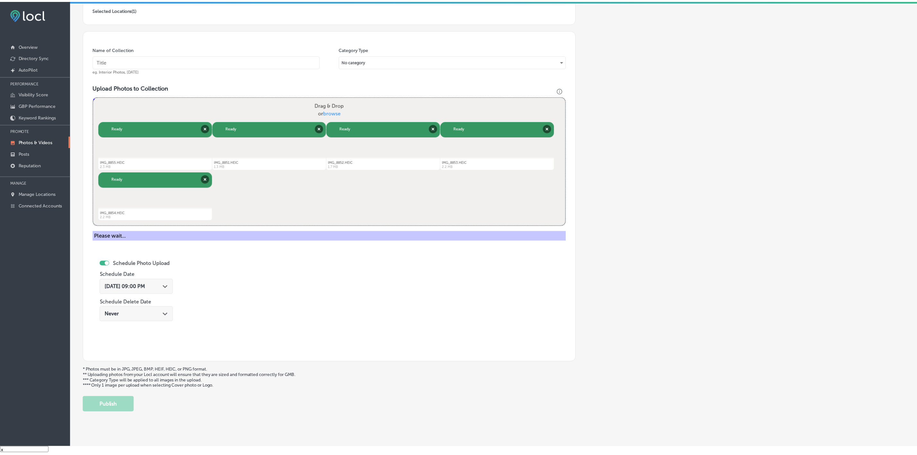
scroll to position [44, 0]
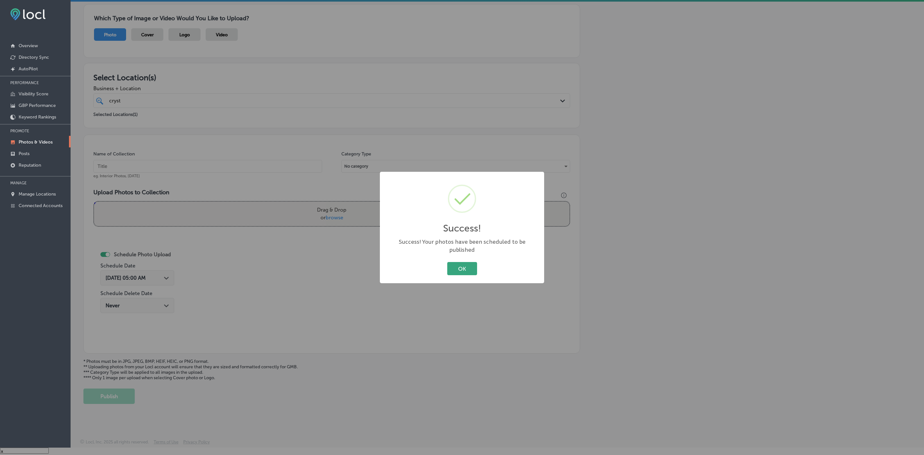
click at [461, 268] on button "OK" at bounding box center [462, 268] width 30 height 13
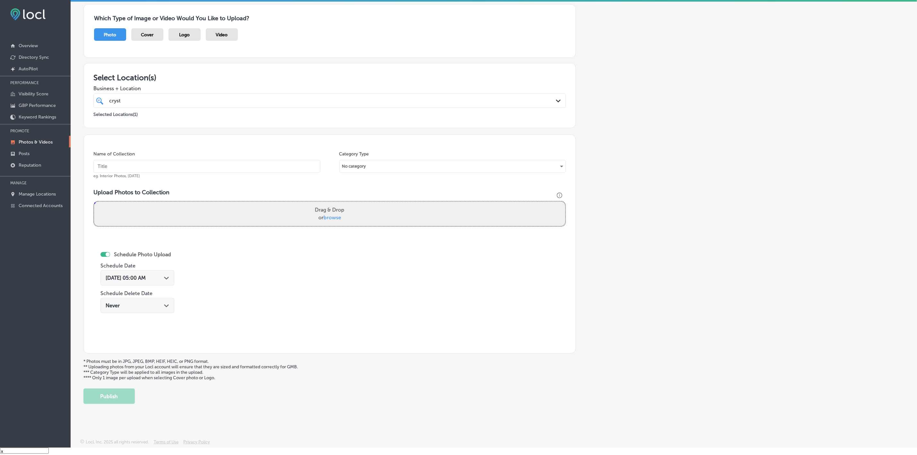
click at [32, 144] on p "Photos & Videos" at bounding box center [36, 141] width 34 height 5
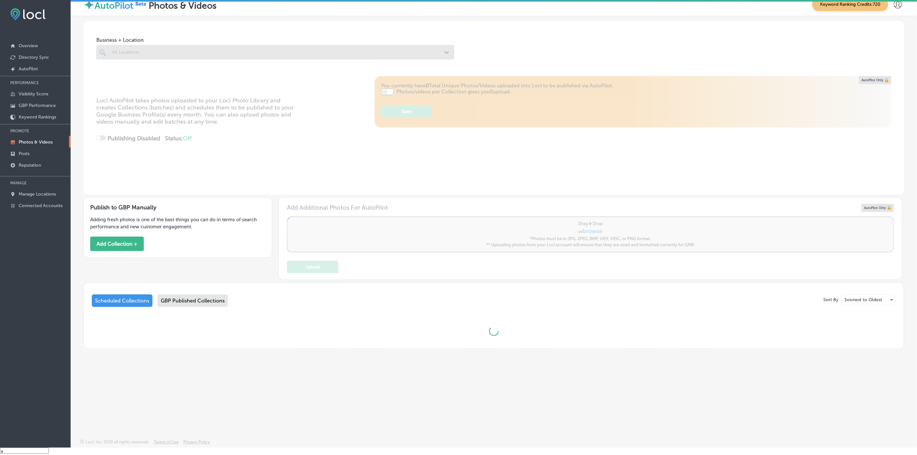
type input "5"
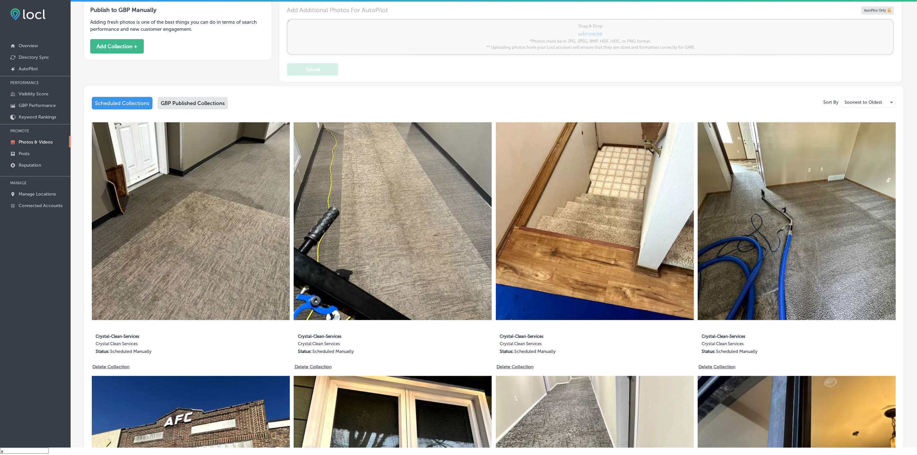
scroll to position [241, 0]
